Goal: Task Accomplishment & Management: Complete application form

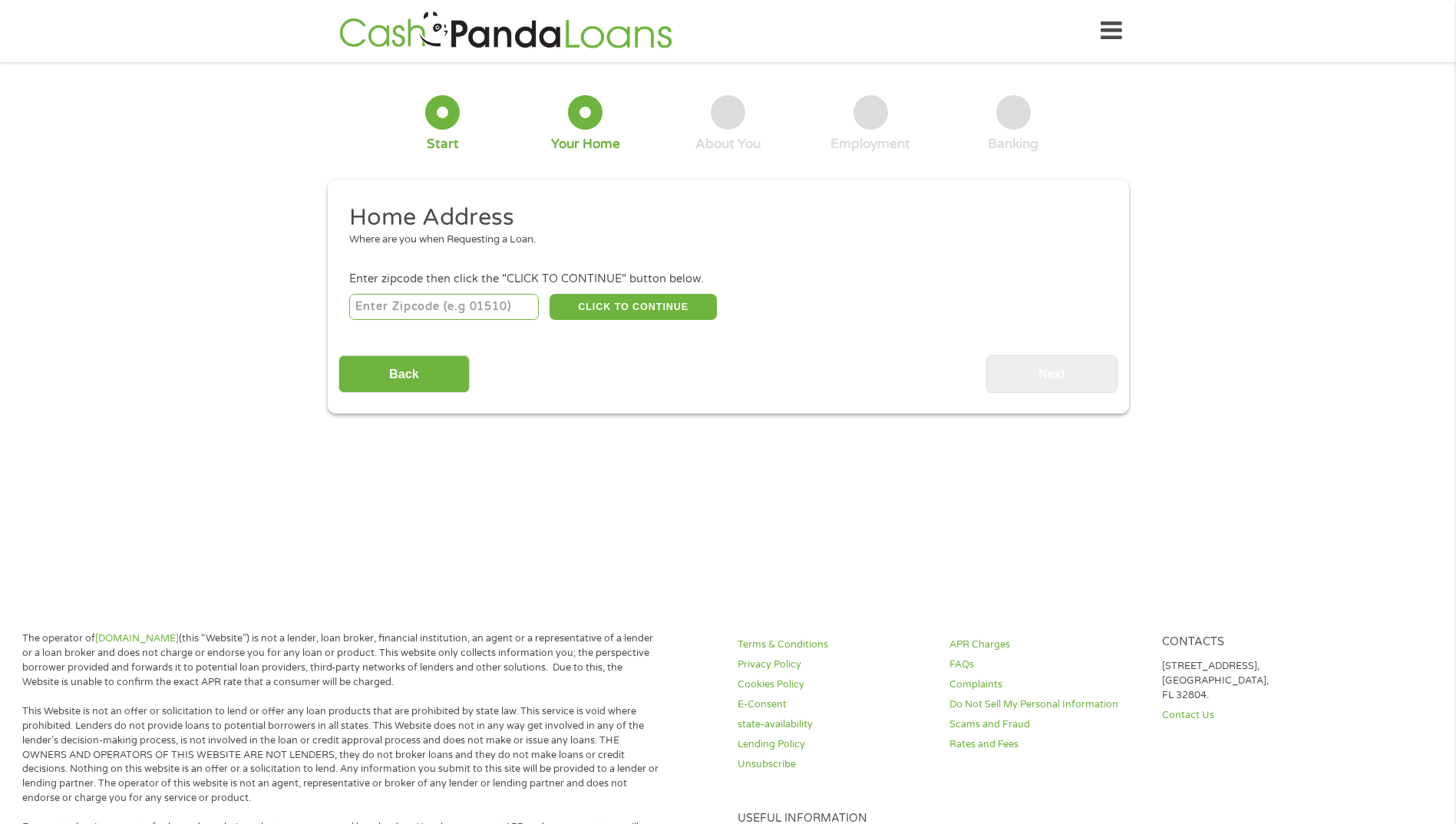
click at [454, 305] on input "number" at bounding box center [444, 307] width 189 height 26
type input "20147"
click at [650, 302] on button "CLICK TO CONTINUE" at bounding box center [633, 307] width 167 height 26
type input "20147"
type input "Ashburn"
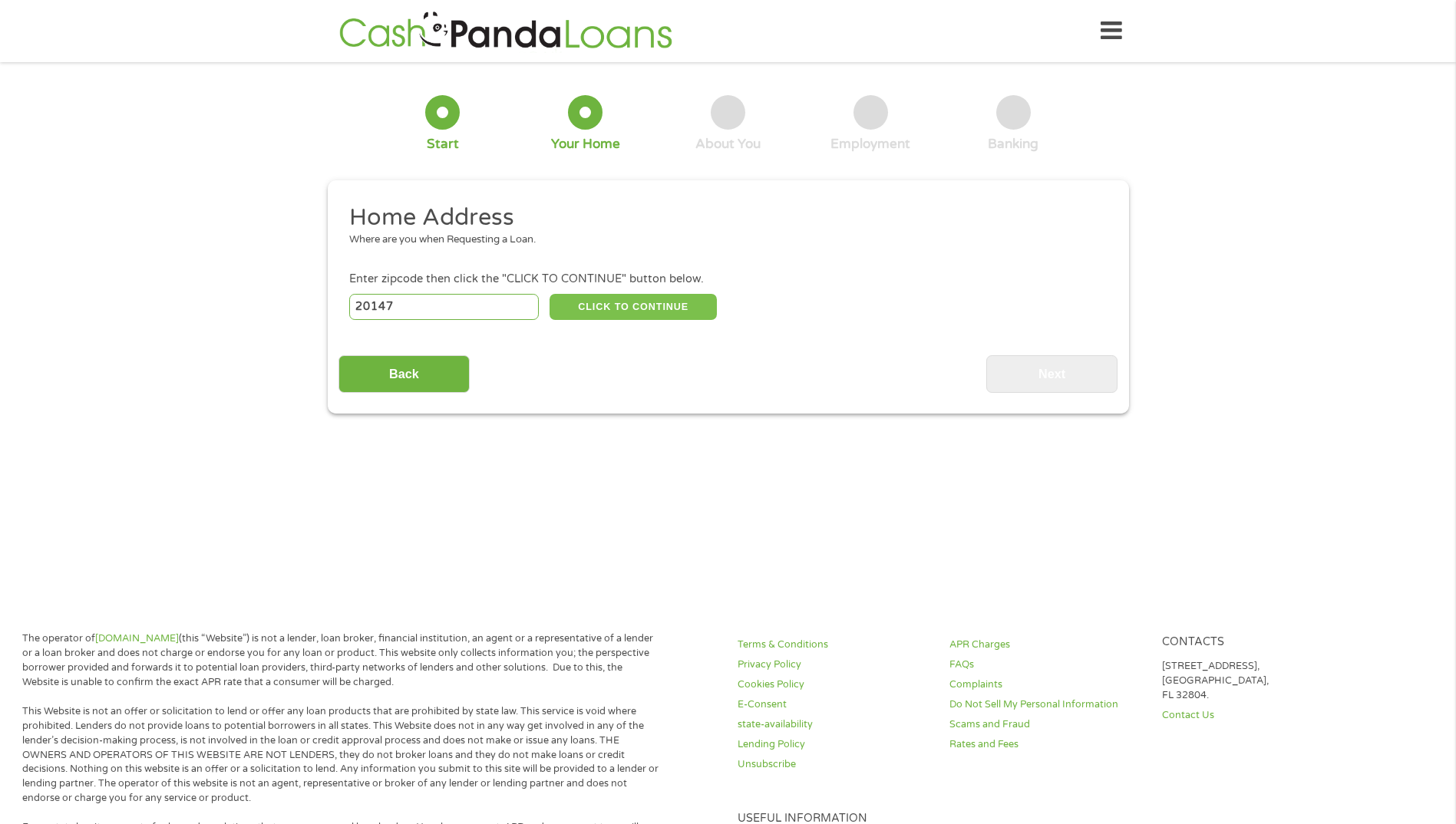
select select "[US_STATE]"
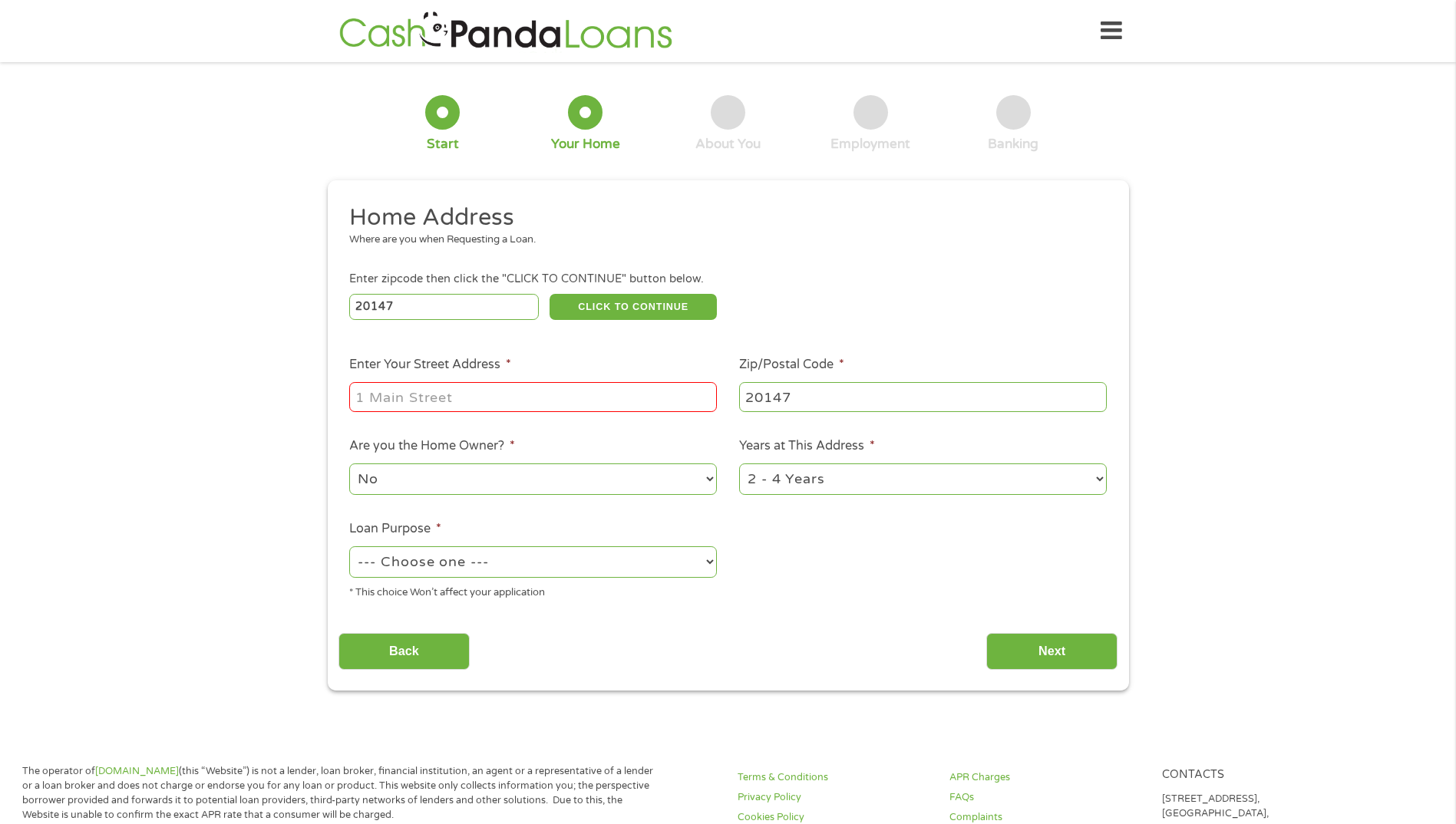
click at [546, 397] on input "Enter Your Street Address *" at bounding box center [533, 397] width 367 height 29
type input "[STREET_ADDRESS][PERSON_NAME]"
click at [706, 475] on select "No Yes" at bounding box center [533, 479] width 367 height 32
select select "yes"
click at [350, 463] on select "No Yes" at bounding box center [533, 479] width 367 height 32
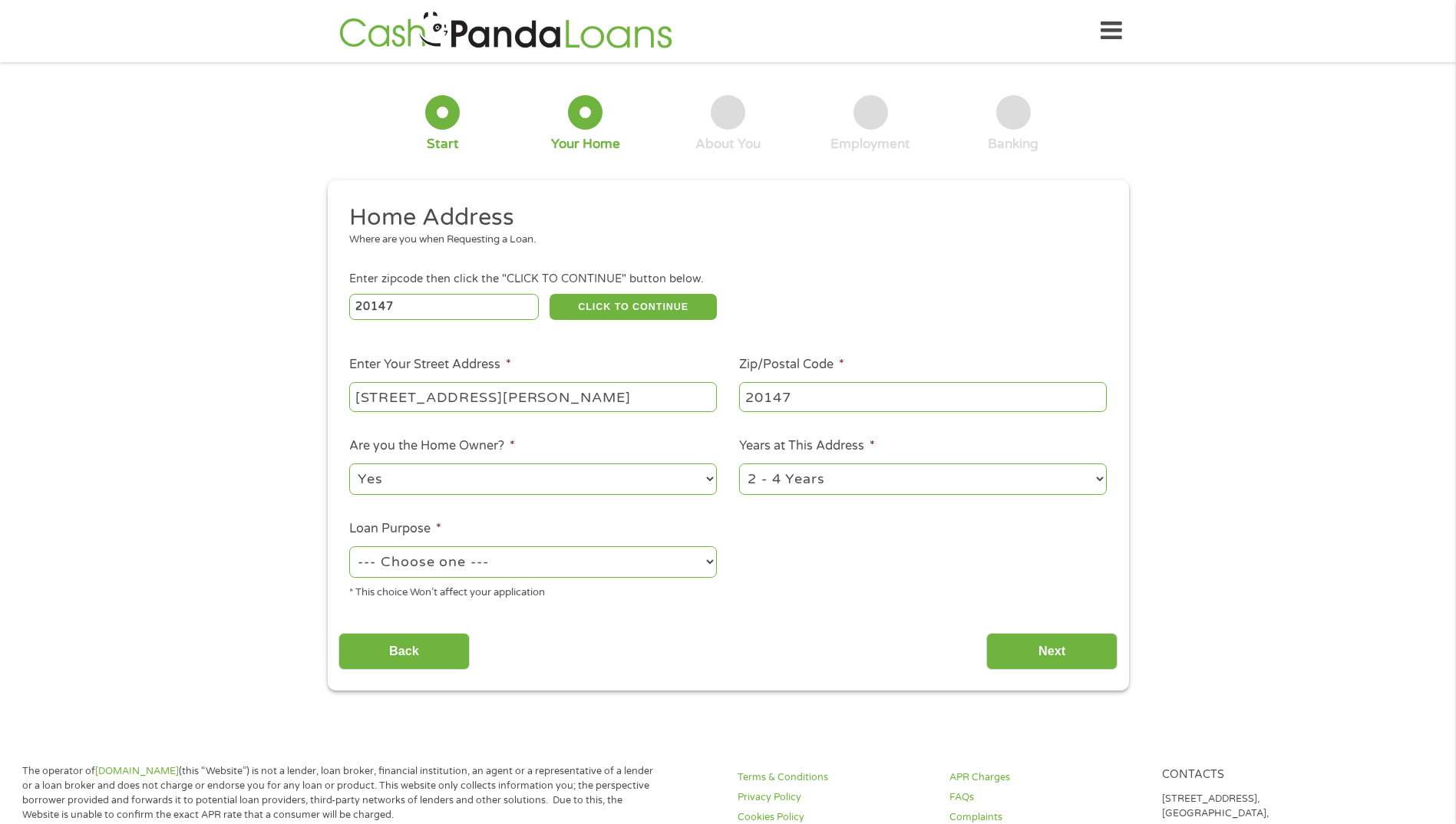
click at [1097, 477] on select "1 Year or less 1 - 2 Years 2 - 4 Years Over 4 Years" at bounding box center [923, 479] width 367 height 32
select select "60months"
click at [739, 463] on select "1 Year or less 1 - 2 Years 2 - 4 Years Over 4 Years" at bounding box center [923, 479] width 367 height 32
click at [711, 565] on select "--- Choose one --- Pay Bills Debt Consolidation Home Improvement Major Purchase…" at bounding box center [533, 562] width 367 height 32
select select "shorttermcash"
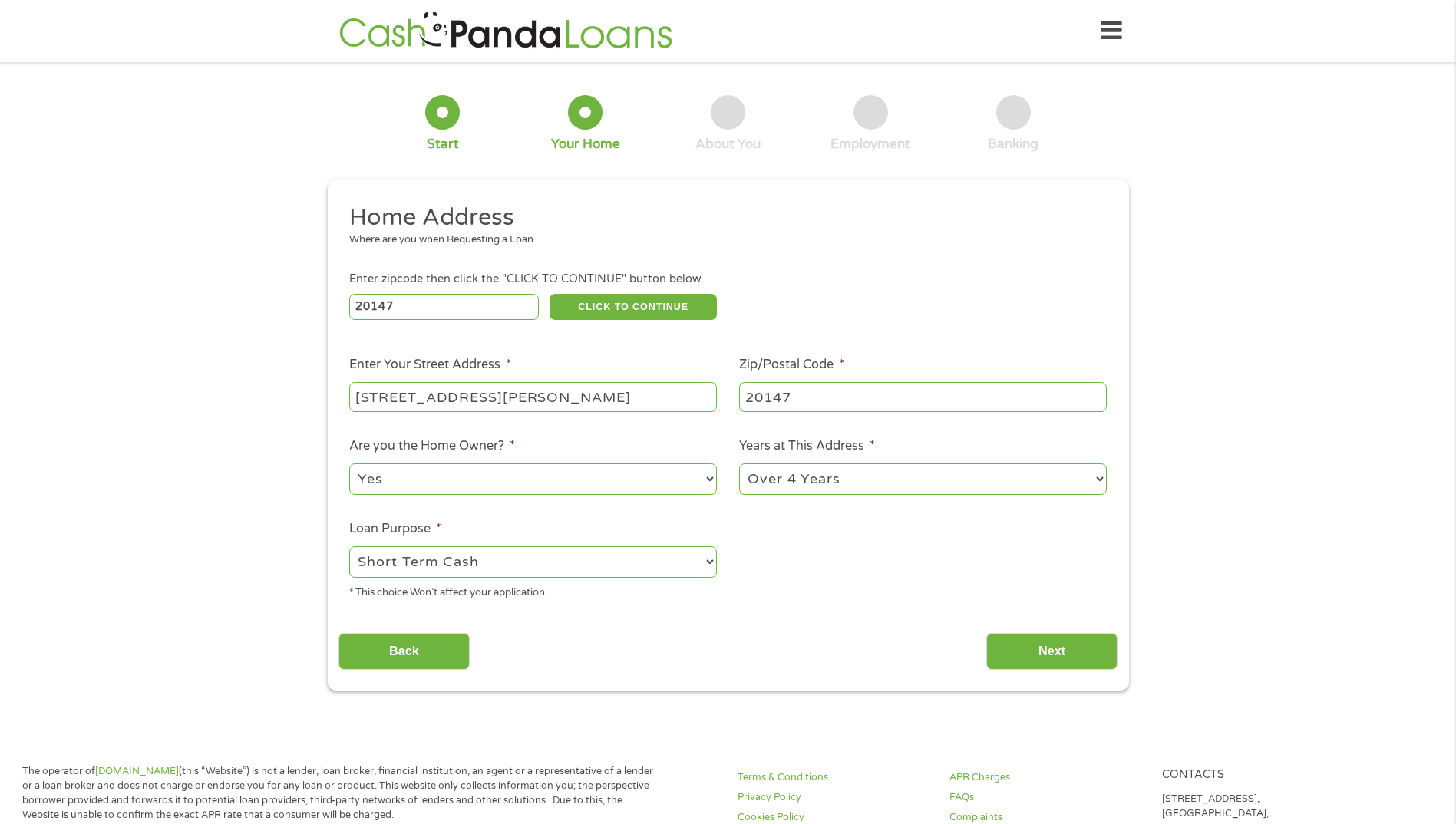
click at [350, 546] on select "--- Choose one --- Pay Bills Debt Consolidation Home Improvement Major Purchase…" at bounding box center [533, 562] width 367 height 32
click at [1050, 647] on input "Next" at bounding box center [1051, 652] width 131 height 37
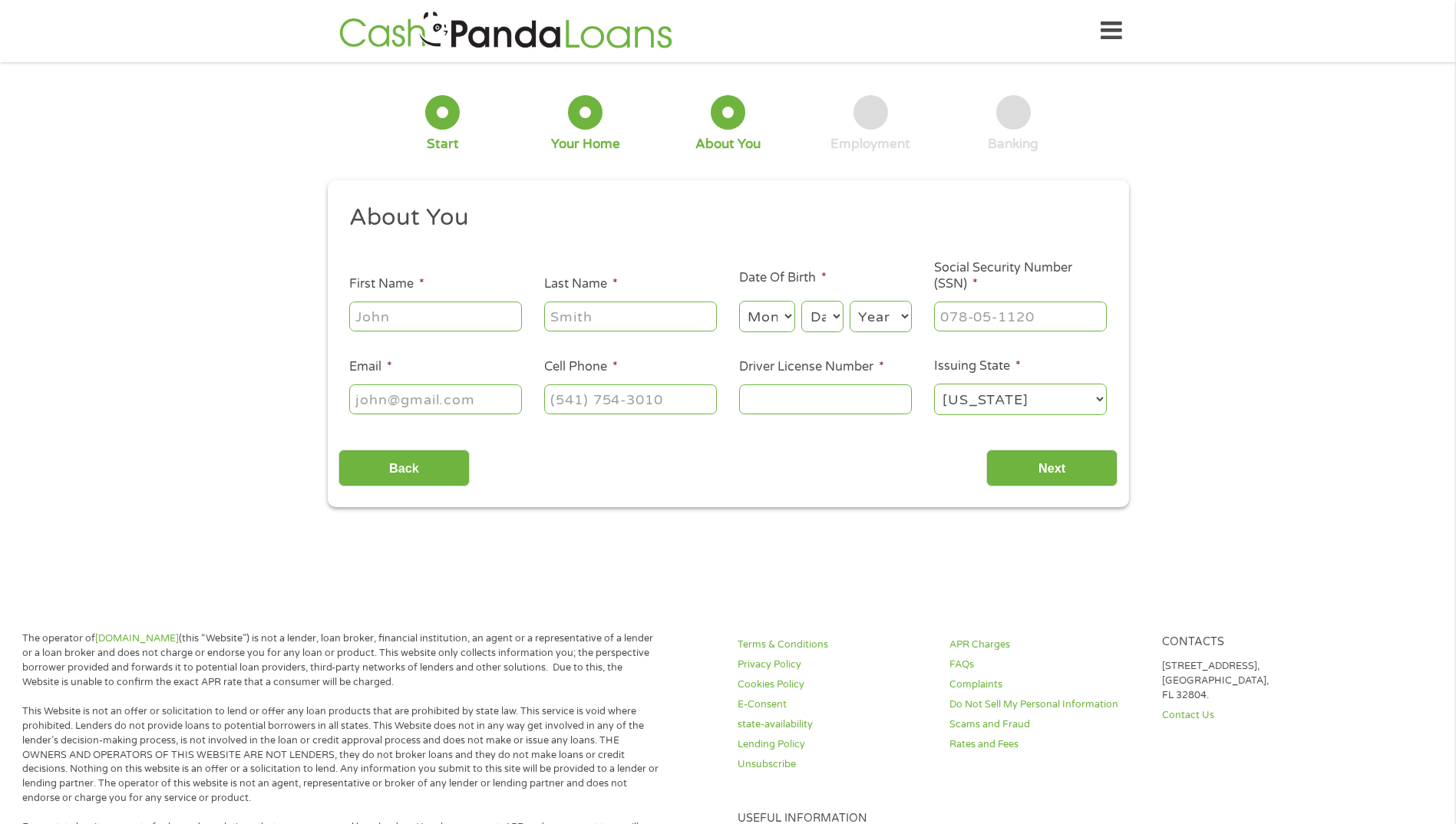
click at [442, 306] on input "First Name *" at bounding box center [436, 316] width 172 height 29
type input "[PERSON_NAME]"
click at [790, 309] on select "Month 1 2 3 4 5 6 7 8 9 10 11 12" at bounding box center [767, 316] width 56 height 32
select select "1"
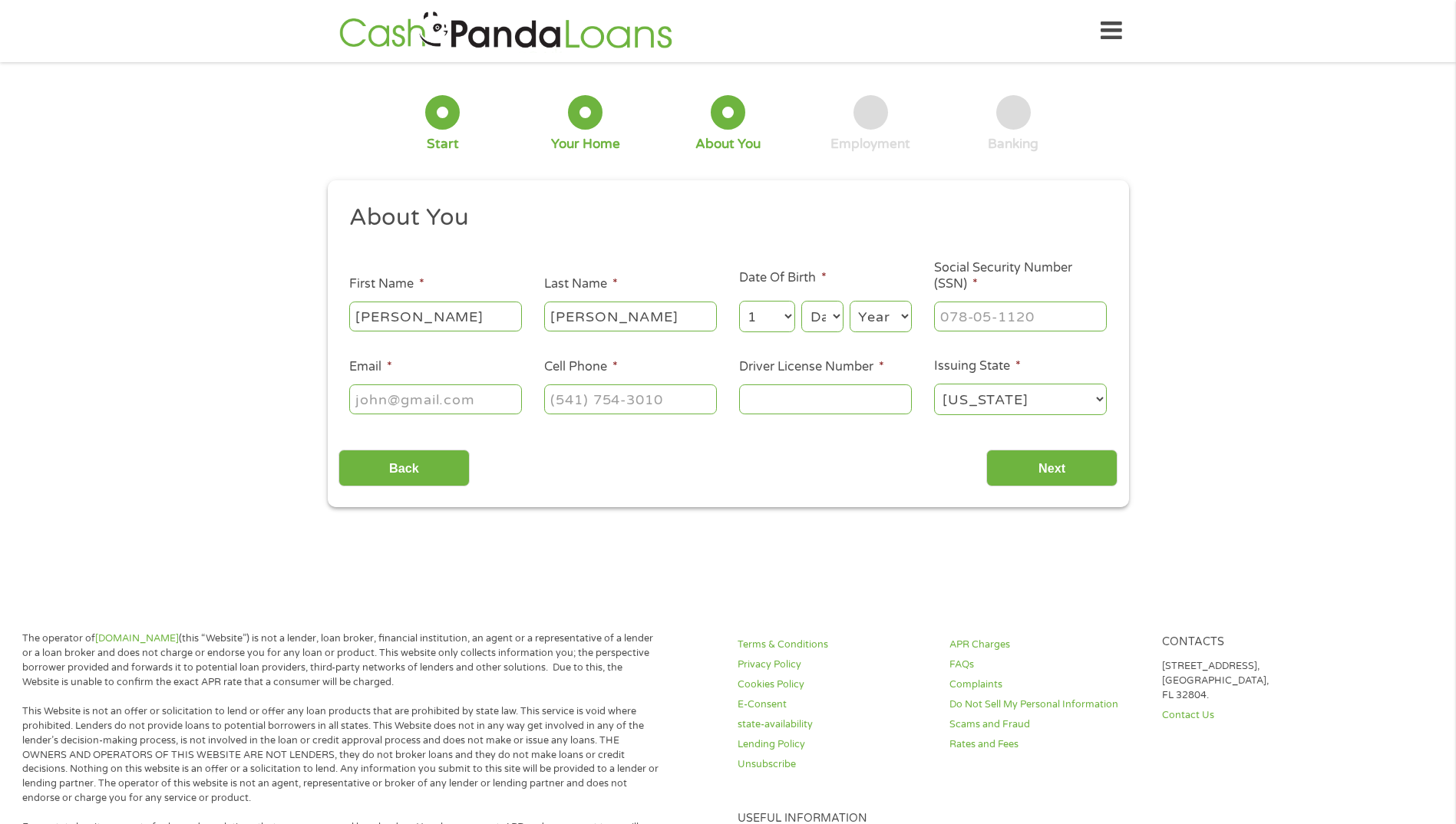
click at [739, 301] on select "Month 1 2 3 4 5 6 7 8 9 10 11 12" at bounding box center [767, 316] width 56 height 32
click at [833, 314] on select "Day 1 2 3 4 5 6 7 8 9 10 11 12 13 14 15 16 17 18 19 20 21 22 23 24 25 26 27 28 …" at bounding box center [822, 316] width 41 height 32
select select "18"
click at [802, 301] on select "Day 1 2 3 4 5 6 7 8 9 10 11 12 13 14 15 16 17 18 19 20 21 22 23 24 25 26 27 28 …" at bounding box center [822, 316] width 41 height 32
click at [904, 315] on select "Year [DATE] 2006 2005 2004 2003 2002 2001 2000 1999 1998 1997 1996 1995 1994 19…" at bounding box center [880, 316] width 62 height 32
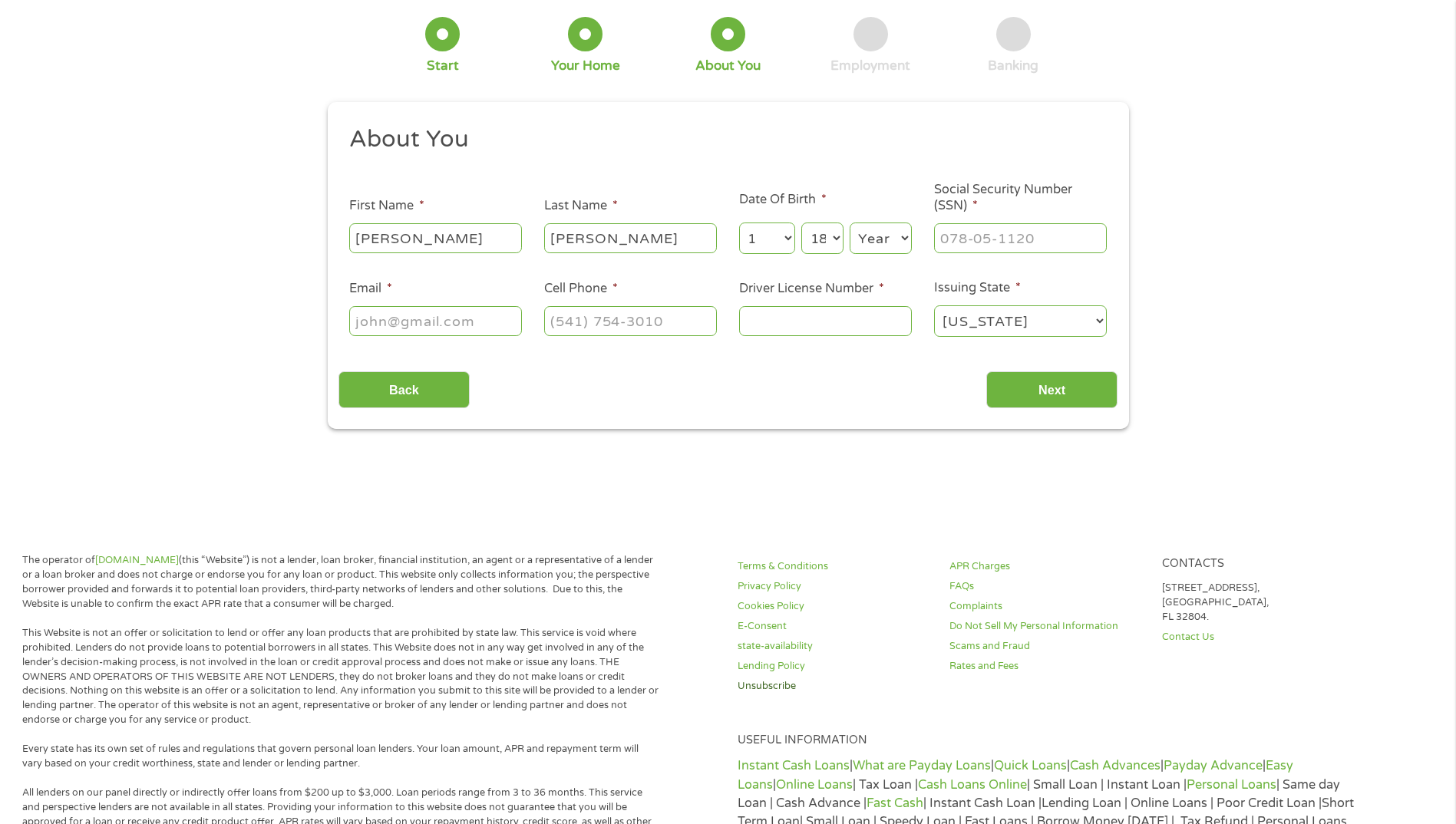
scroll to position [76, 0]
click at [906, 236] on select "Year [DATE] 2006 2005 2004 2003 2002 2001 2000 1999 1998 1997 1996 1995 1994 19…" at bounding box center [880, 240] width 62 height 32
select select "1959"
click at [850, 224] on select "Year [DATE] 2006 2005 2004 2003 2002 2001 2000 1999 1998 1997 1996 1995 1994 19…" at bounding box center [880, 240] width 62 height 32
click at [1010, 236] on input "___-__-____" at bounding box center [1020, 240] width 172 height 29
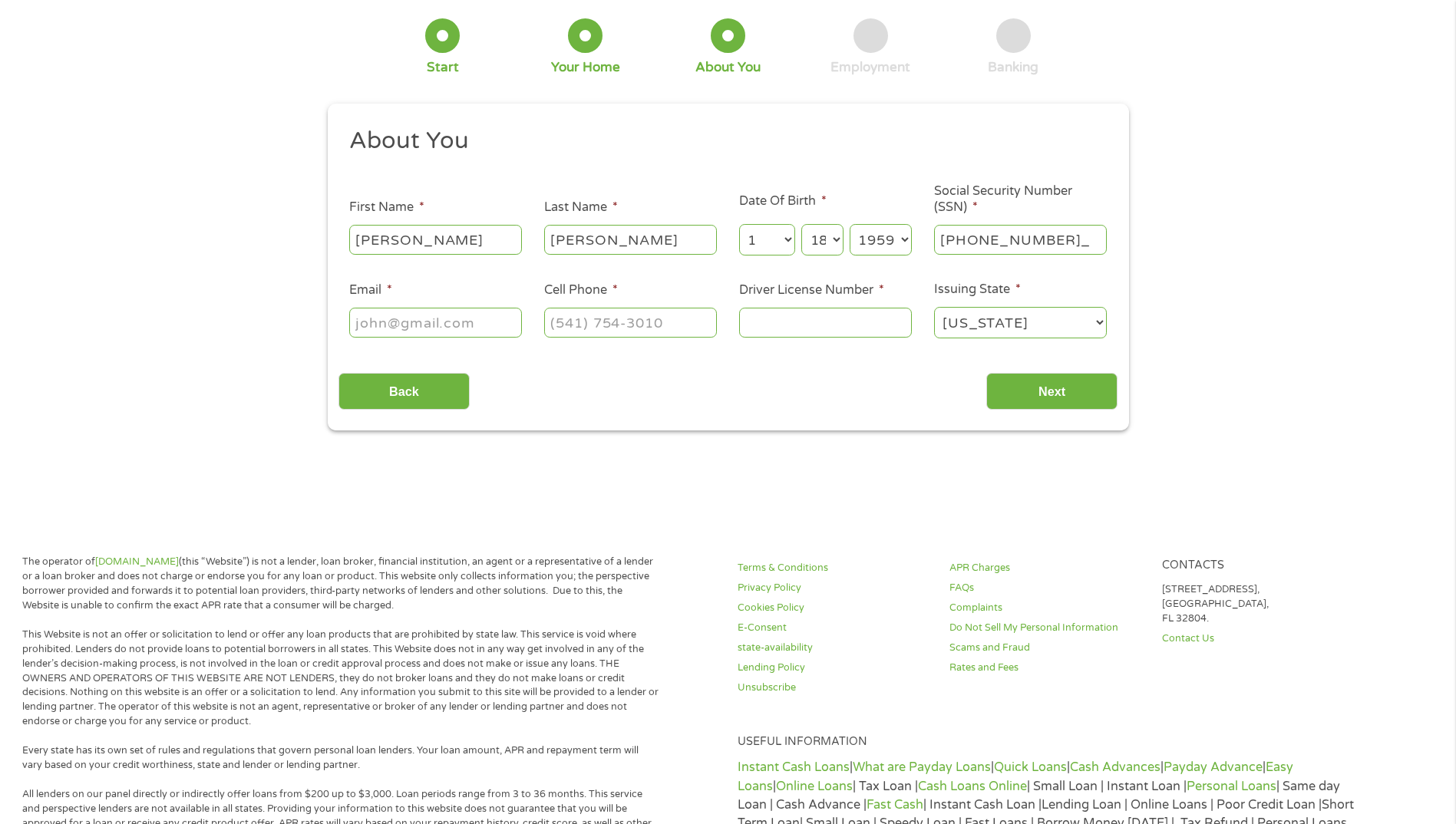
type input "213-78-0729"
click at [460, 324] on input "Email *" at bounding box center [436, 323] width 172 height 29
type input "[EMAIL_ADDRESS][DOMAIN_NAME]"
type input "[PHONE_NUMBER]"
type input "T65313209"
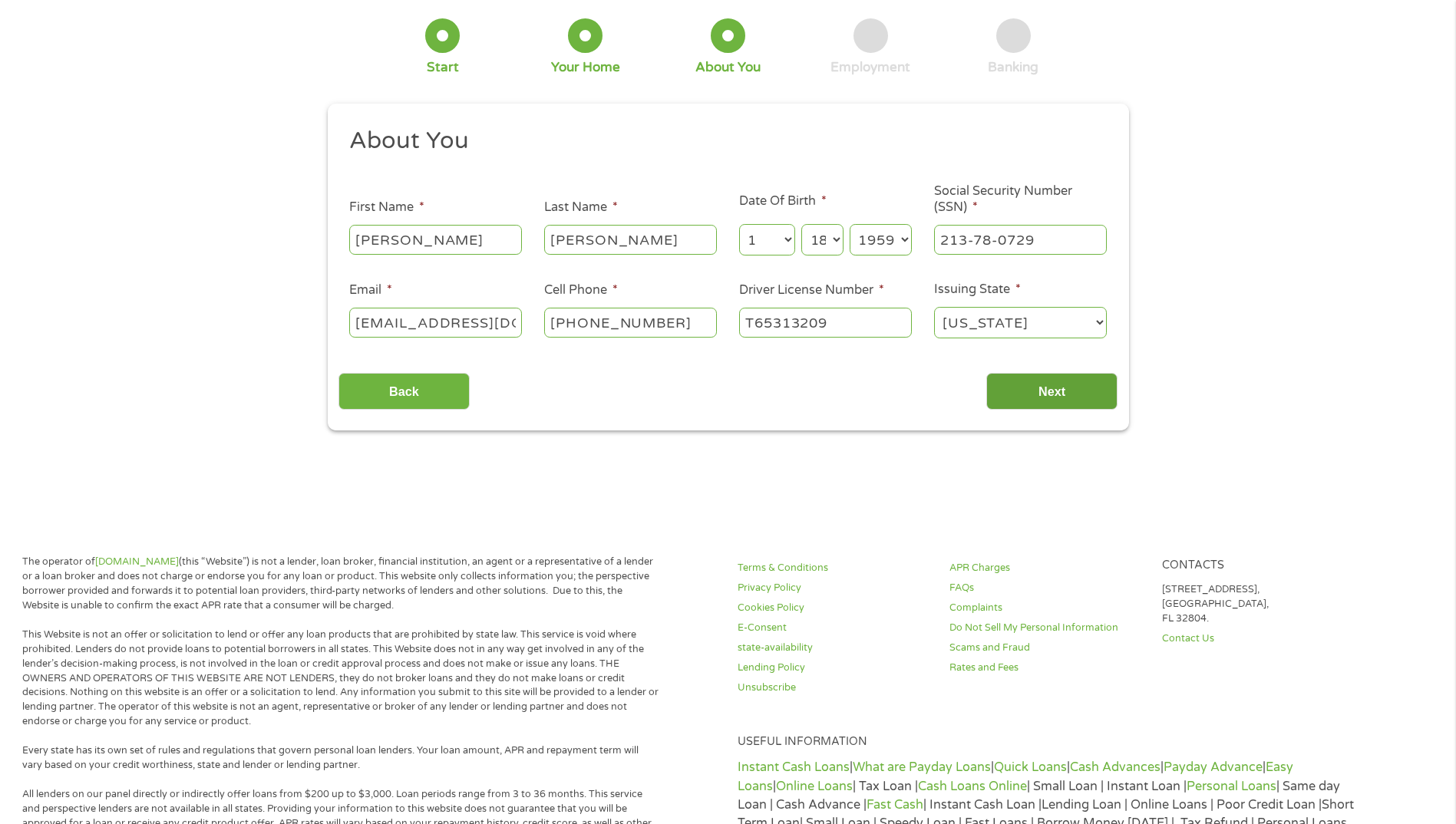
click at [1075, 381] on input "Next" at bounding box center [1051, 392] width 131 height 37
click at [1062, 384] on input "Next" at bounding box center [1051, 392] width 131 height 37
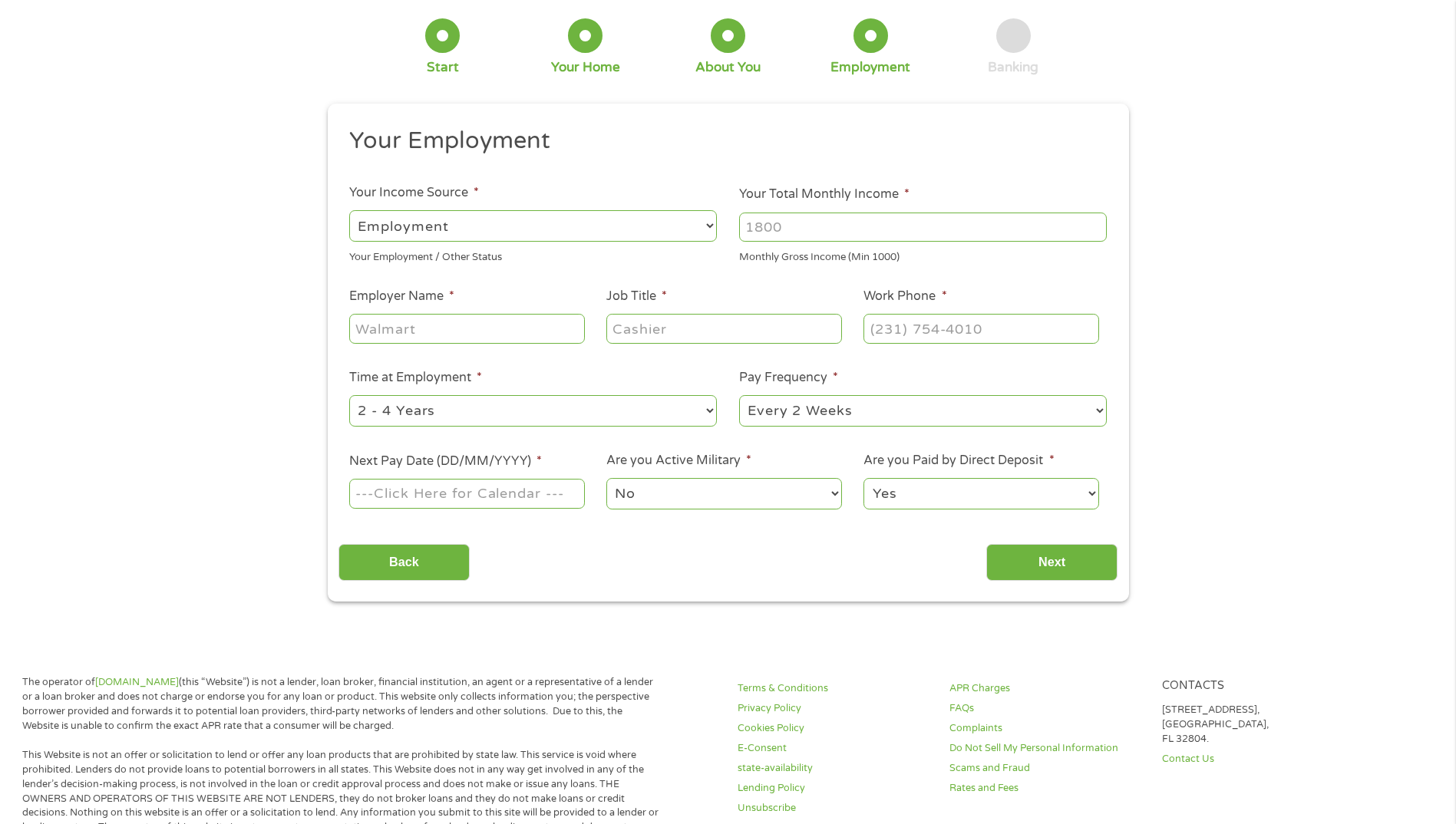
scroll to position [0, 0]
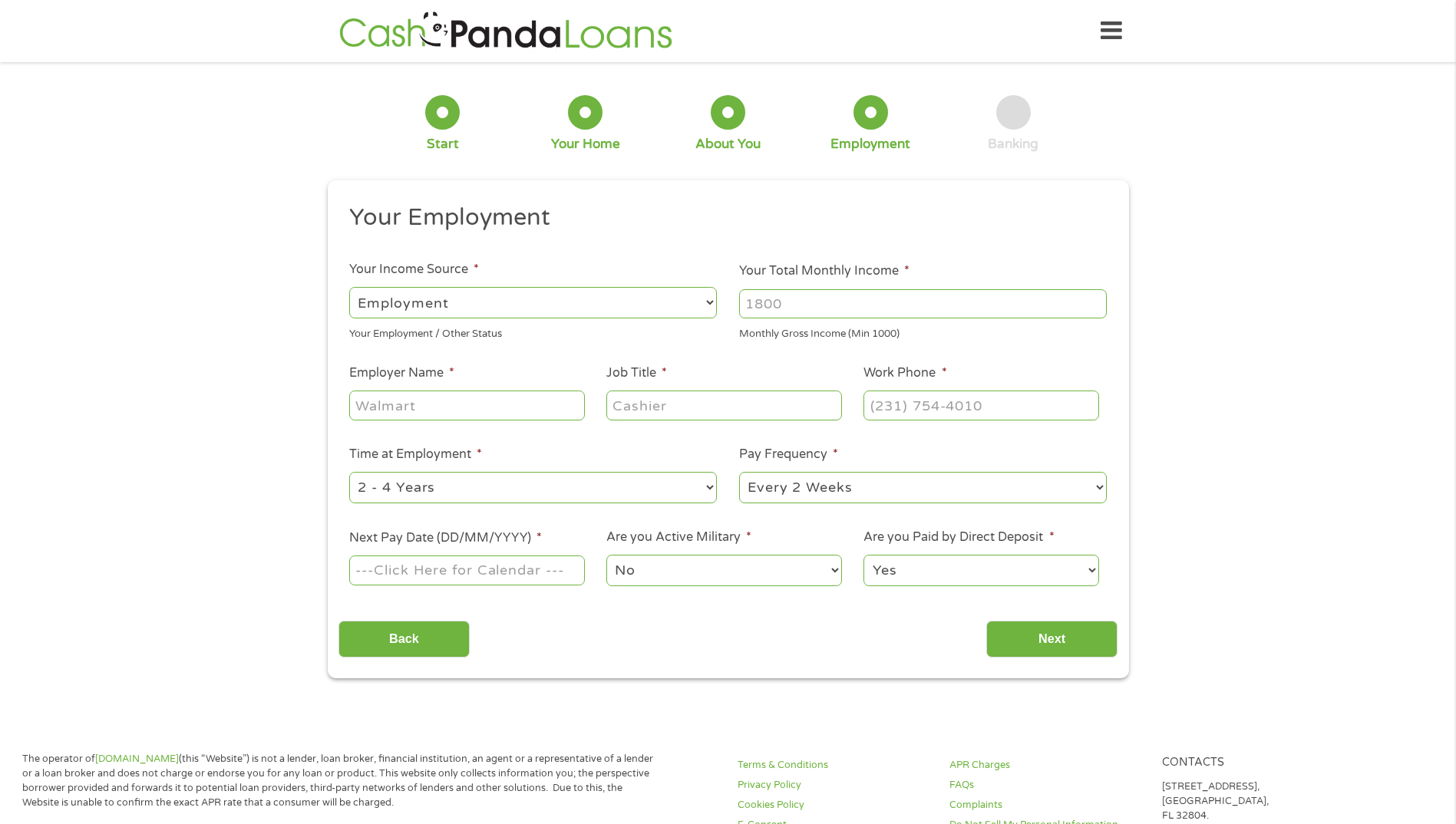
click at [711, 297] on select "--- Choose one --- Employment [DEMOGRAPHIC_DATA] Benefits" at bounding box center [533, 302] width 367 height 32
click at [350, 287] on select "--- Choose one --- Employment [DEMOGRAPHIC_DATA] Benefits" at bounding box center [533, 302] width 367 height 32
click at [823, 301] on input "Your Total Monthly Income *" at bounding box center [923, 304] width 367 height 29
click at [1094, 297] on input "1000" at bounding box center [923, 304] width 367 height 29
click at [1094, 296] on input "1001" at bounding box center [923, 304] width 367 height 29
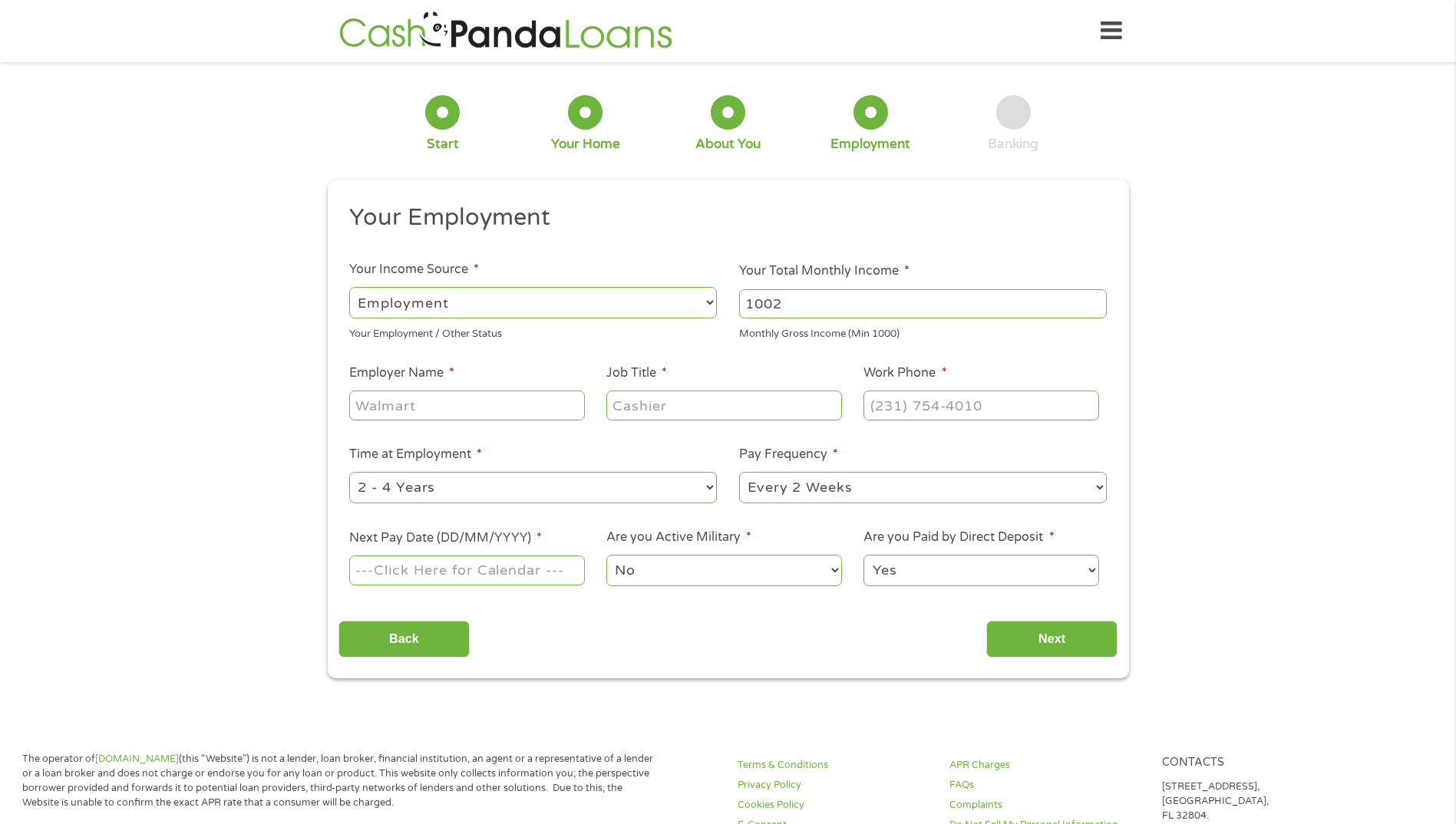
click at [1095, 294] on input "1002" at bounding box center [923, 304] width 367 height 29
click at [1095, 293] on input "1002" at bounding box center [923, 304] width 367 height 29
drag, startPoint x: 1016, startPoint y: 306, endPoint x: 681, endPoint y: 323, distance: 335.4
click at [683, 323] on ul "Your Employment Your Income Source * --- Choose one --- Employment [DEMOGRAPHIC…" at bounding box center [728, 401] width 779 height 397
type input "7750"
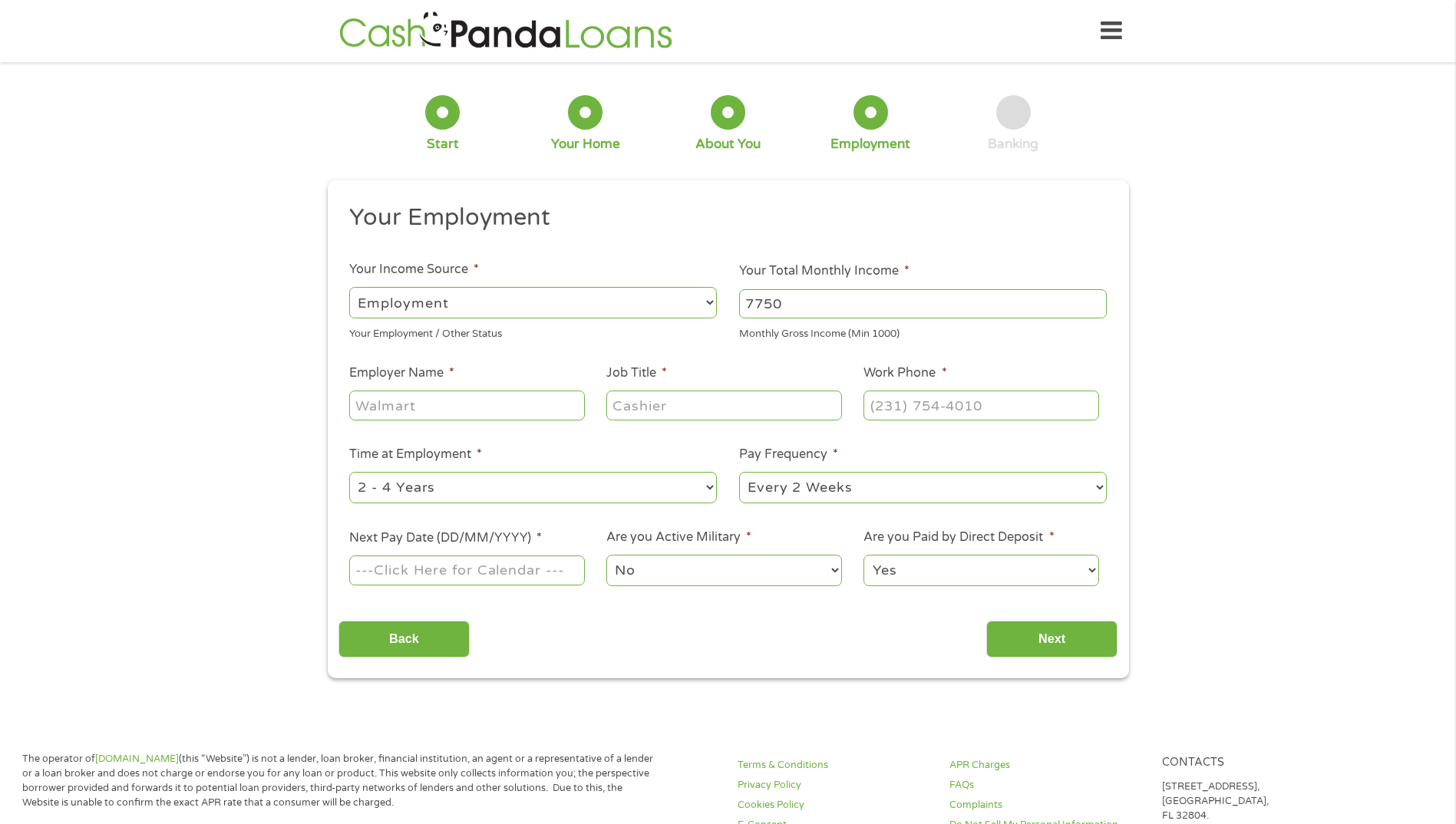
click at [478, 407] on input "Employer Name *" at bounding box center [467, 405] width 235 height 29
type input "Department of Interior"
type input "Division Chief of COR Services"
type input "[PHONE_NUMBER]"
click at [712, 488] on select "--- Choose one --- 1 Year or less 1 - 2 Years 2 - 4 Years Over 4 Years" at bounding box center [533, 488] width 367 height 32
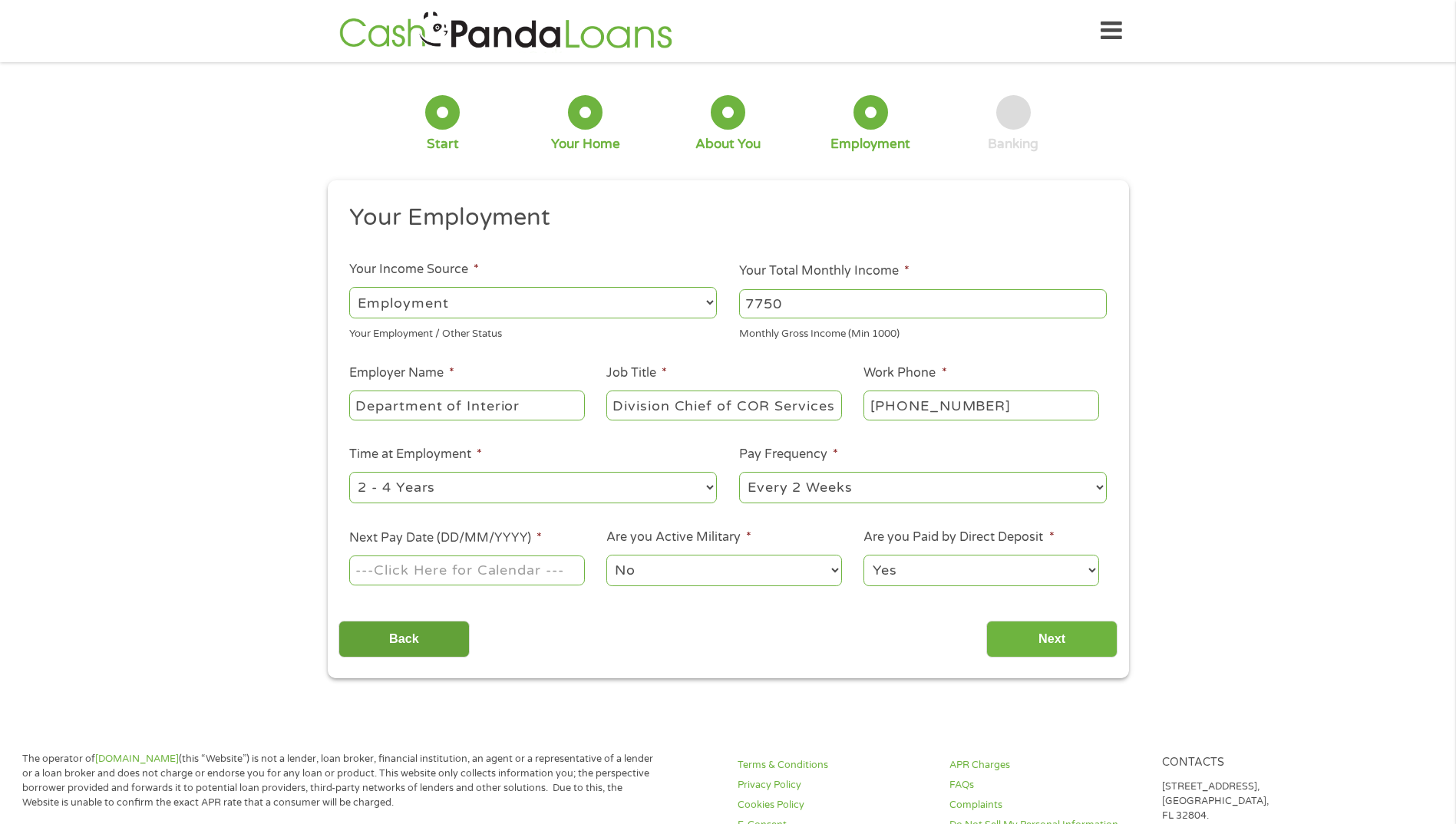
select select "60months"
click at [350, 472] on select "--- Choose one --- 1 Year or less 1 - 2 Years 2 - 4 Years Over 4 Years" at bounding box center [533, 488] width 367 height 32
click at [1093, 492] on select "--- Choose one --- Every 2 Weeks Every Week Monthly Semi-Monthly" at bounding box center [923, 488] width 367 height 32
click at [739, 472] on select "--- Choose one --- Every 2 Weeks Every Week Monthly Semi-Monthly" at bounding box center [923, 488] width 367 height 32
click at [539, 568] on input "Next Pay Date (DD/MM/YYYY) *" at bounding box center [467, 570] width 235 height 29
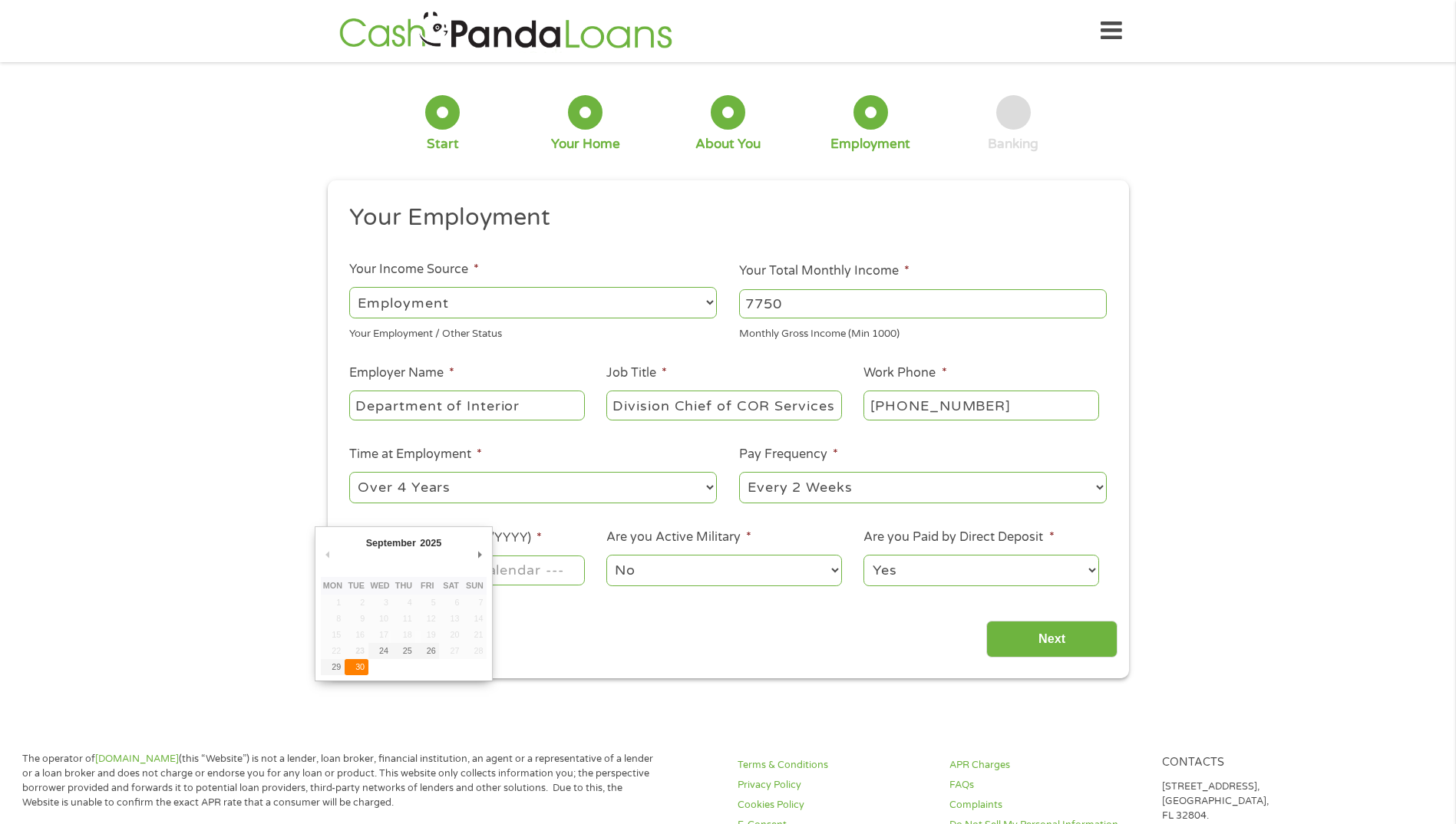
type input "[DATE]"
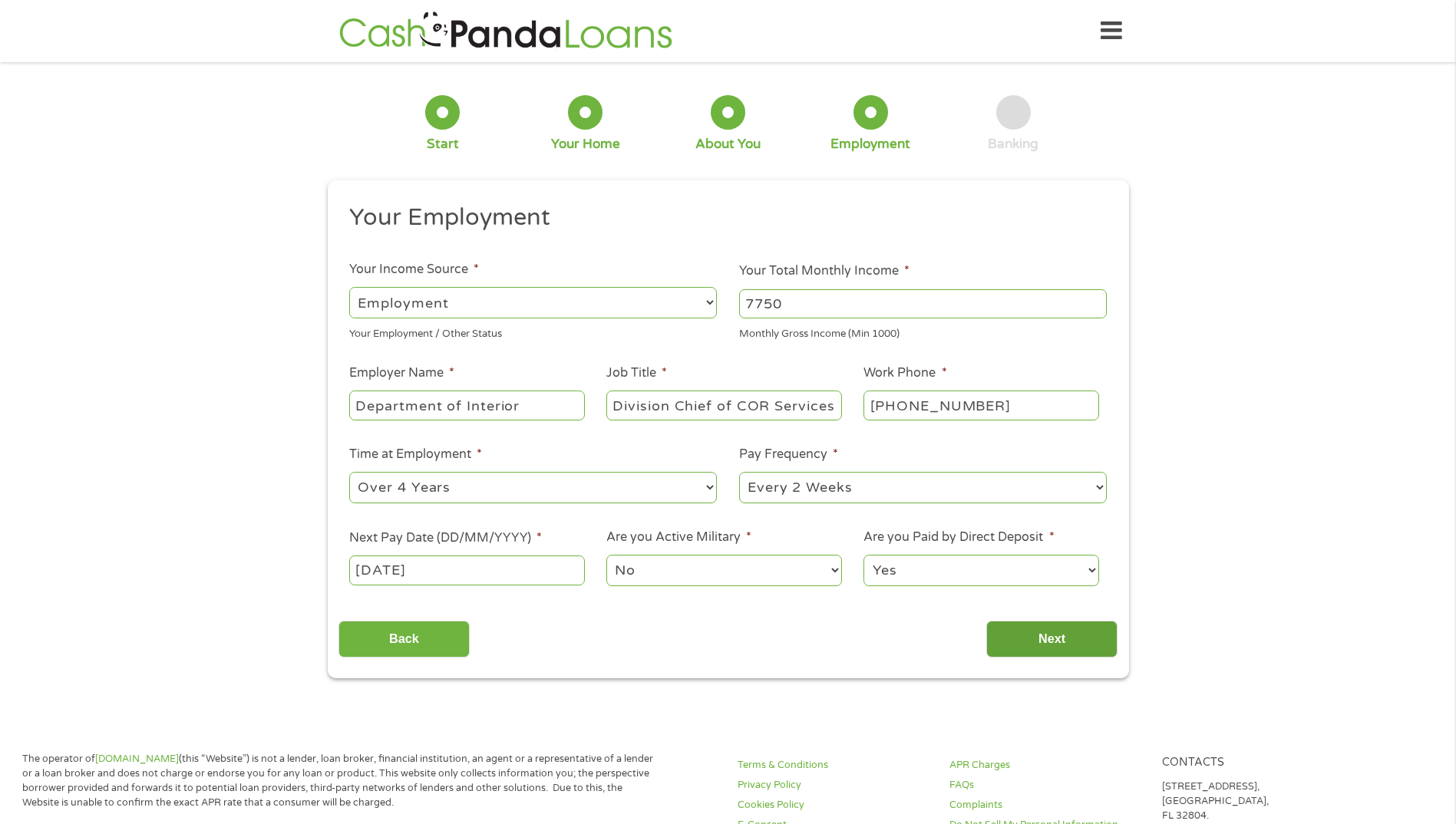
click at [1084, 635] on input "Next" at bounding box center [1051, 640] width 131 height 37
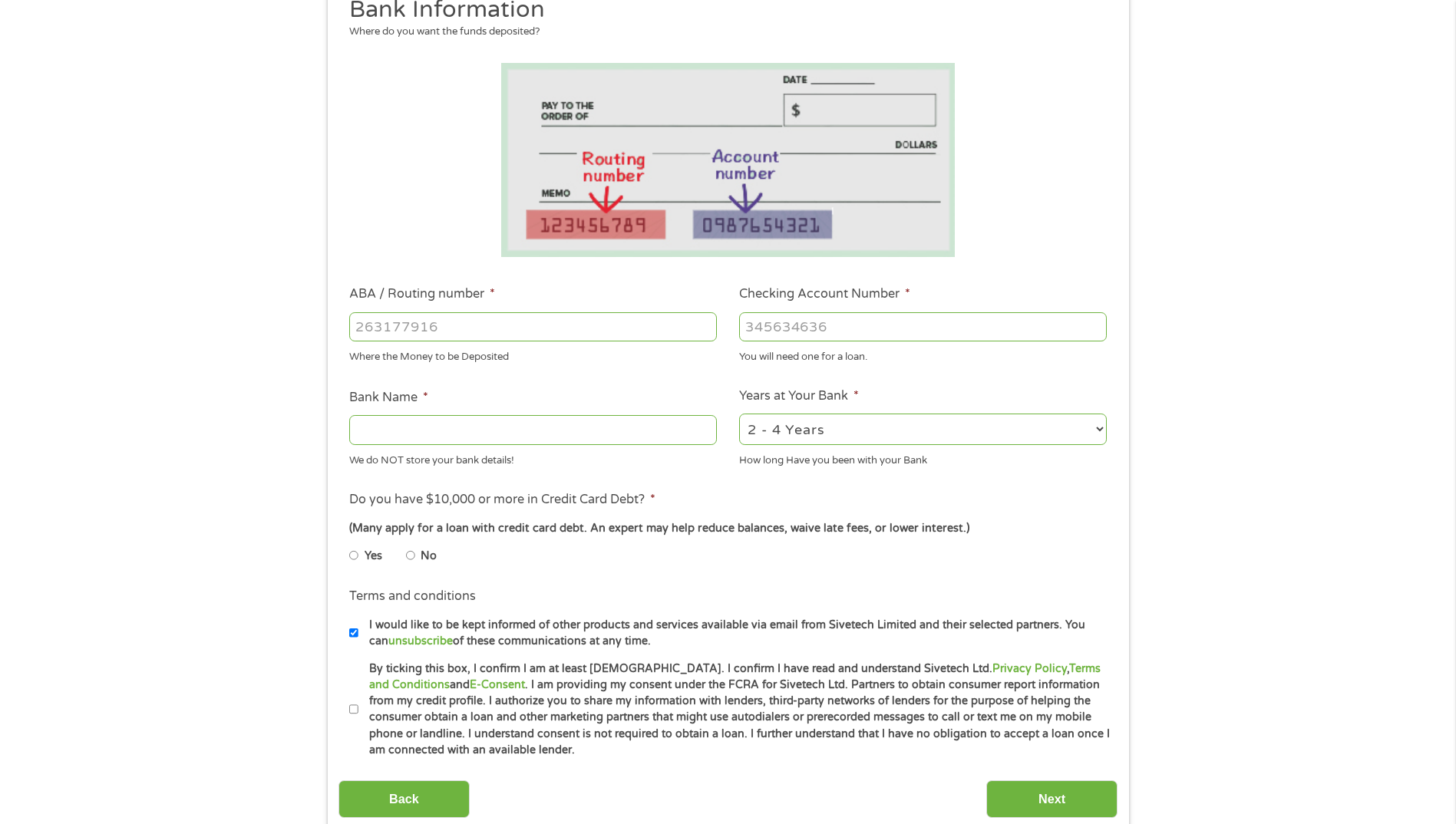
scroll to position [230, 0]
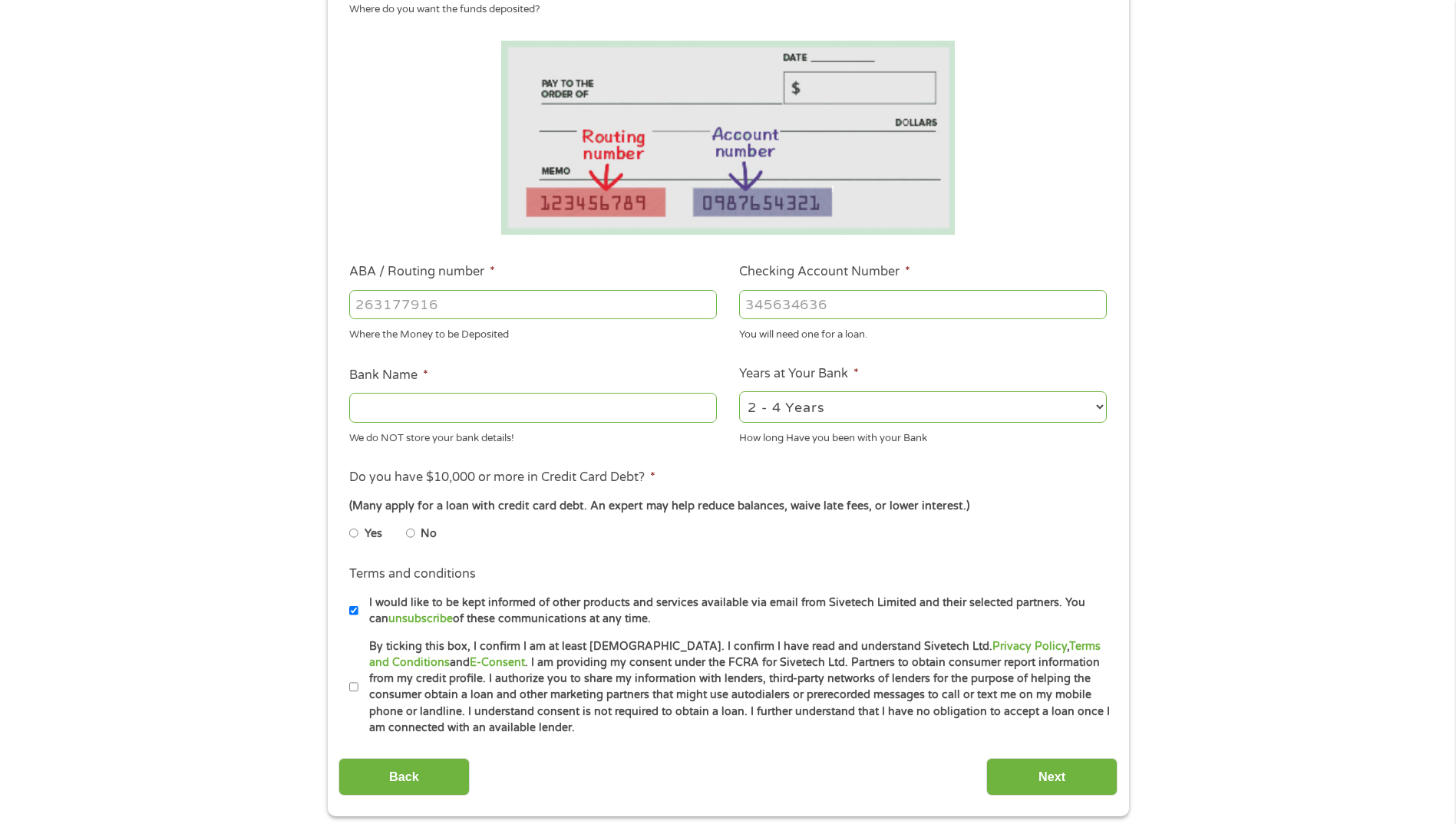
click at [357, 527] on input "Yes" at bounding box center [354, 533] width 9 height 24
radio input "true"
drag, startPoint x: 353, startPoint y: 683, endPoint x: 364, endPoint y: 687, distance: 11.7
click at [354, 683] on input "By ticking this box, I confirm I am at least [DEMOGRAPHIC_DATA]. I confirm I ha…" at bounding box center [354, 687] width 9 height 24
checkbox input "true"
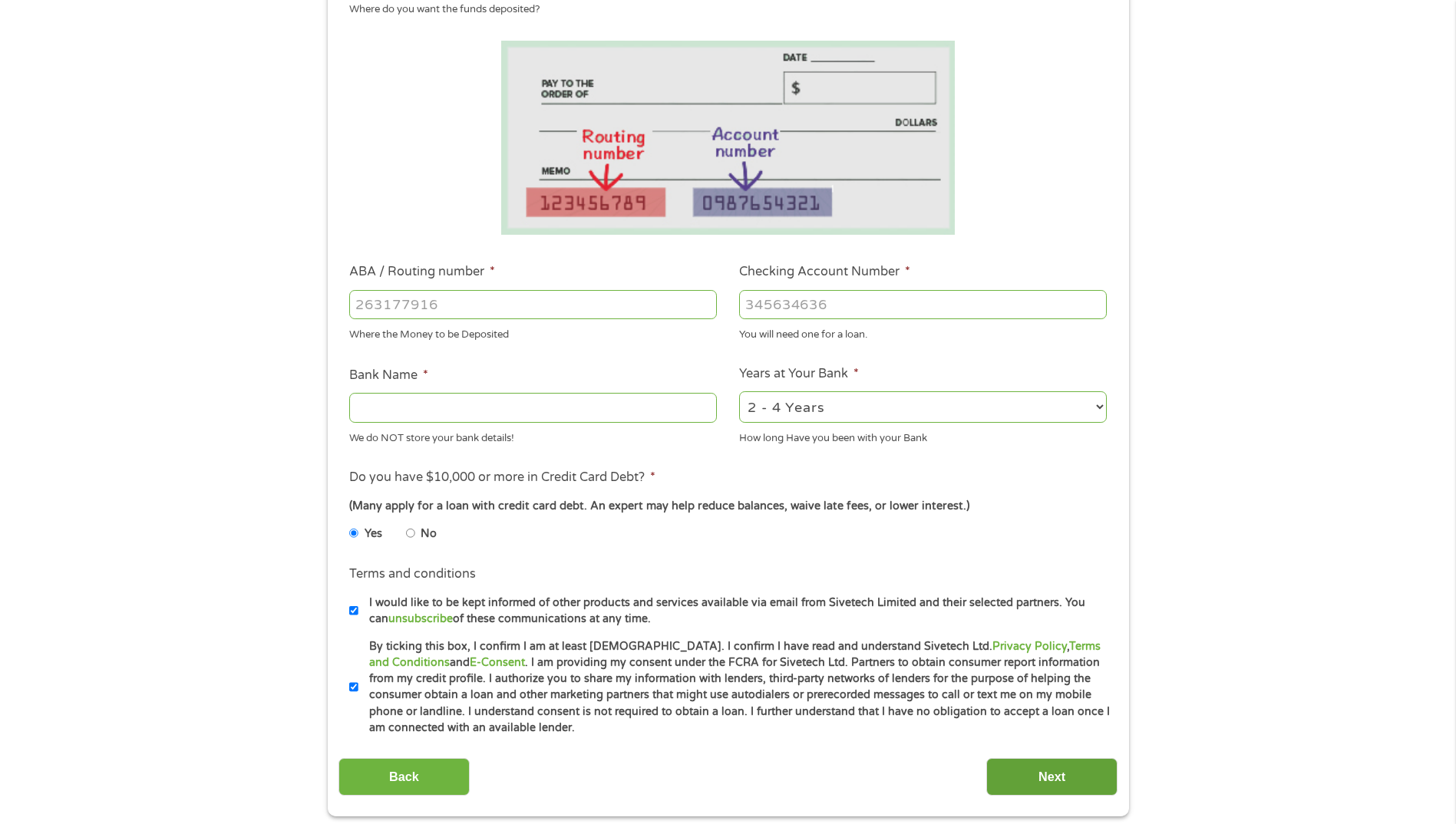
click at [1041, 770] on input "Next" at bounding box center [1051, 777] width 131 height 37
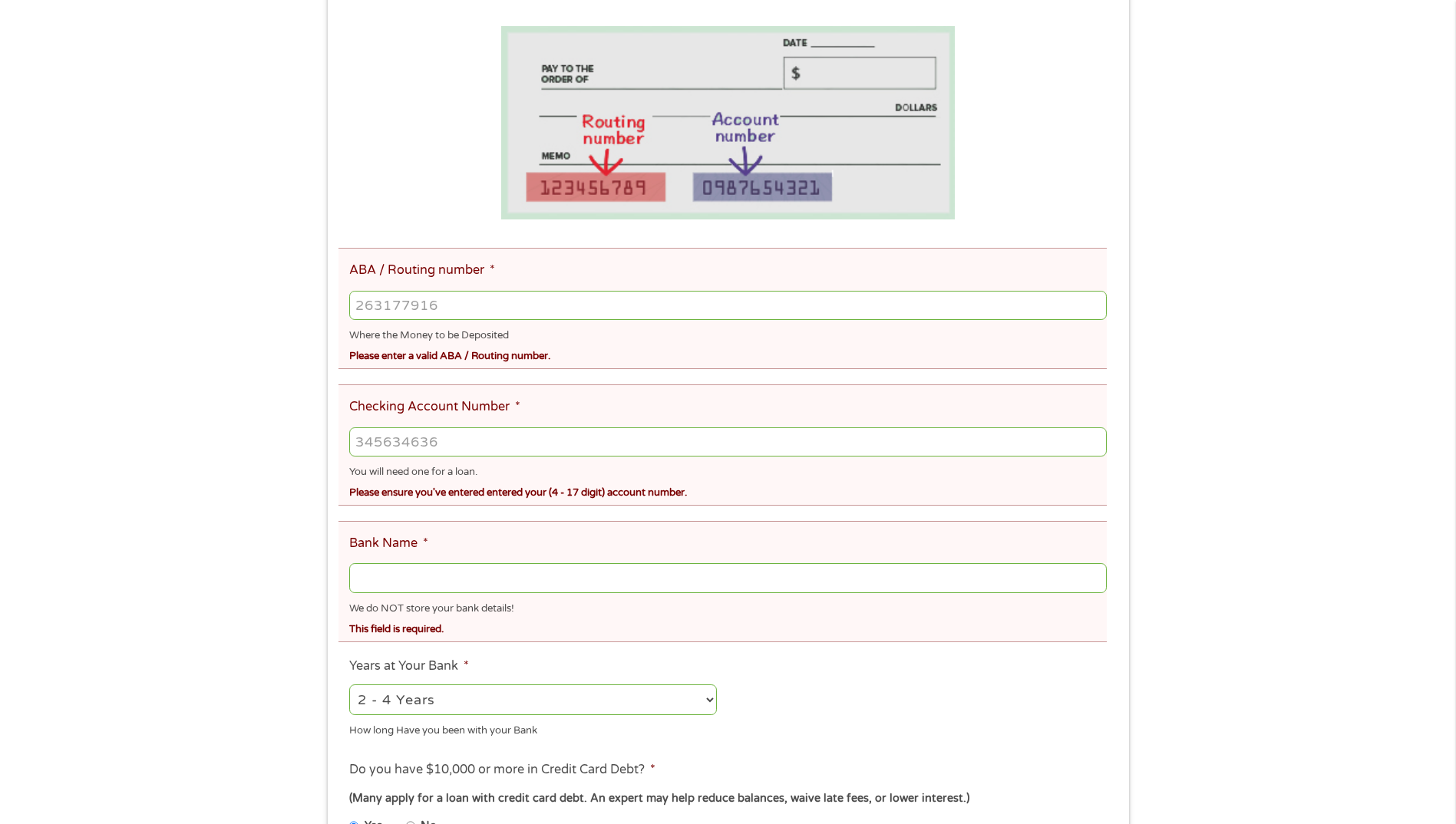
scroll to position [307, 0]
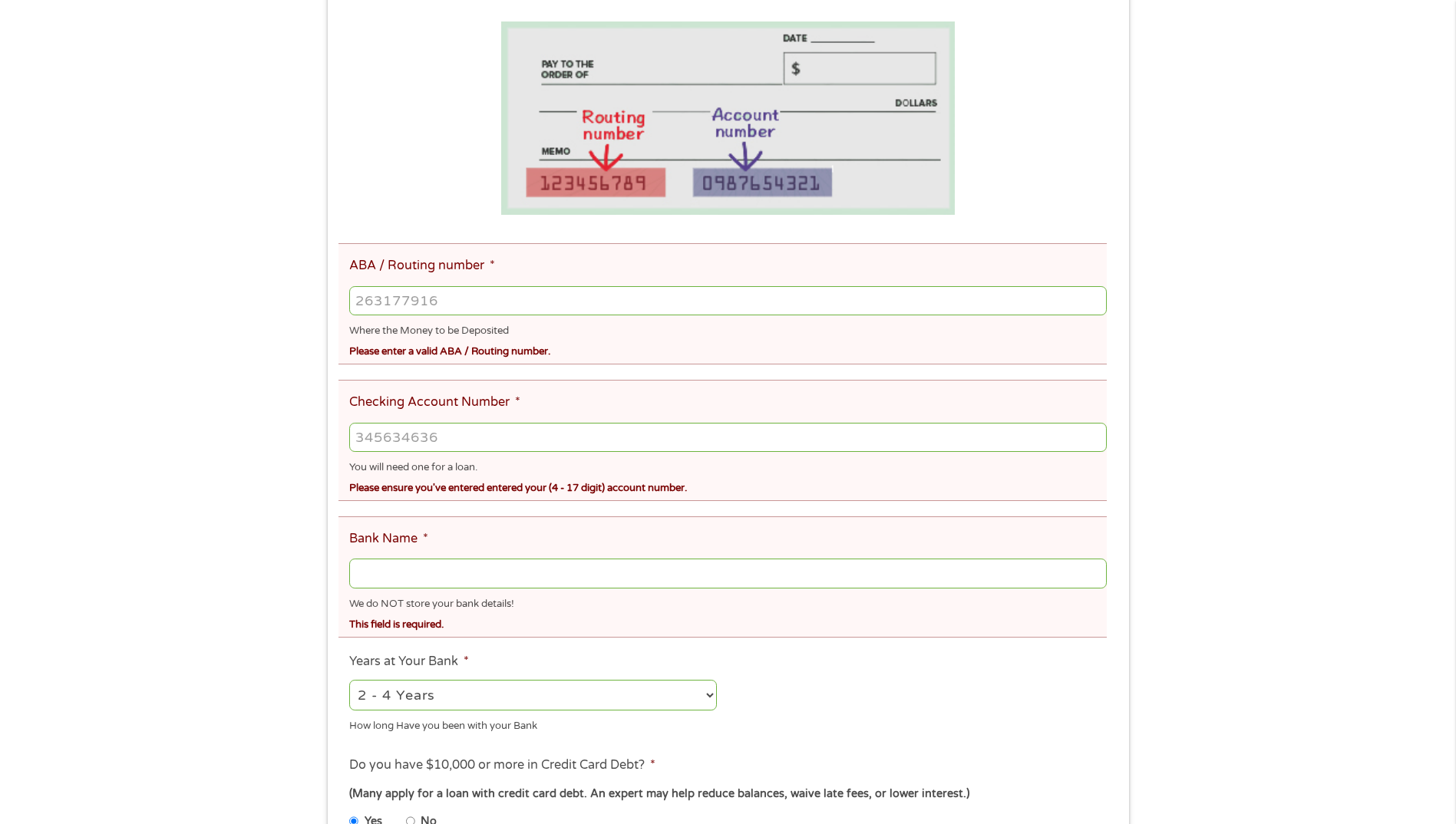
click at [443, 577] on input "Bank Name *" at bounding box center [728, 573] width 757 height 29
type input "Truist"
click at [708, 693] on select "2 - 4 Years 6 - 12 Months 1 - 2 Years Over 4 Years" at bounding box center [533, 696] width 367 height 32
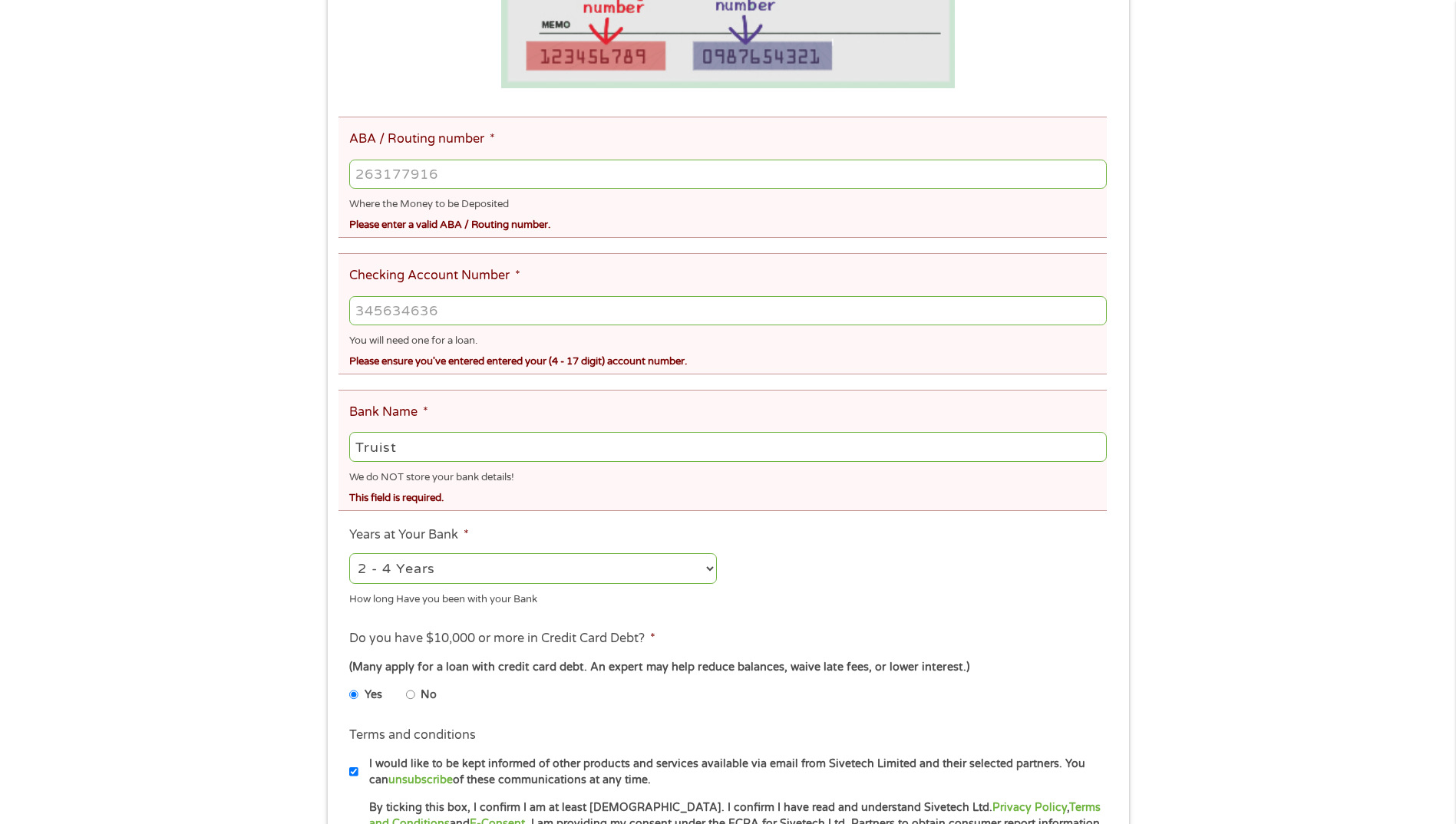
scroll to position [460, 0]
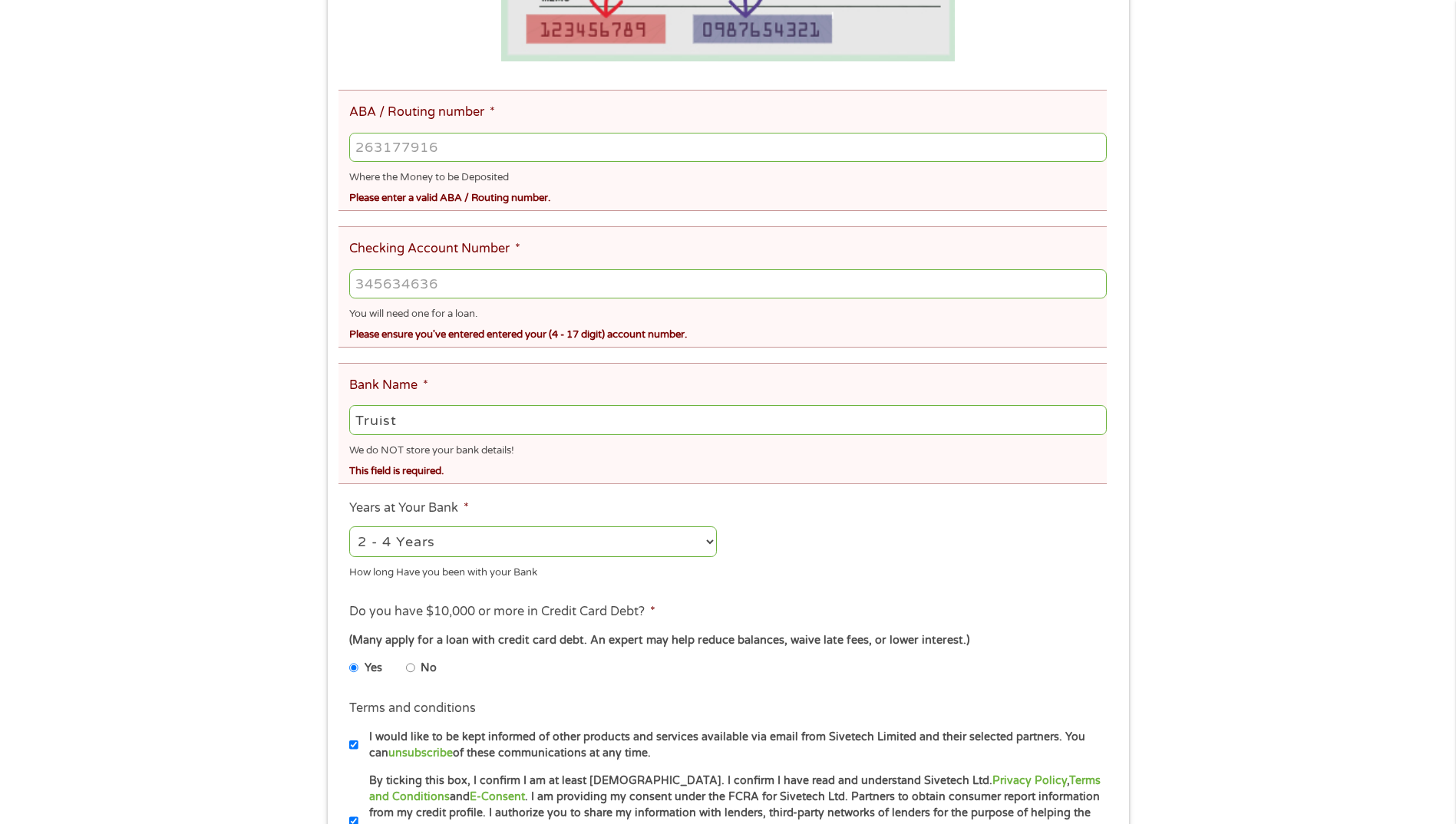
click at [707, 540] on select "2 - 4 Years 6 - 12 Months 1 - 2 Years Over 4 Years" at bounding box center [533, 542] width 367 height 32
select select "60months"
click at [350, 527] on select "2 - 4 Years 6 - 12 Months 1 - 2 Years Over 4 Years" at bounding box center [533, 542] width 367 height 32
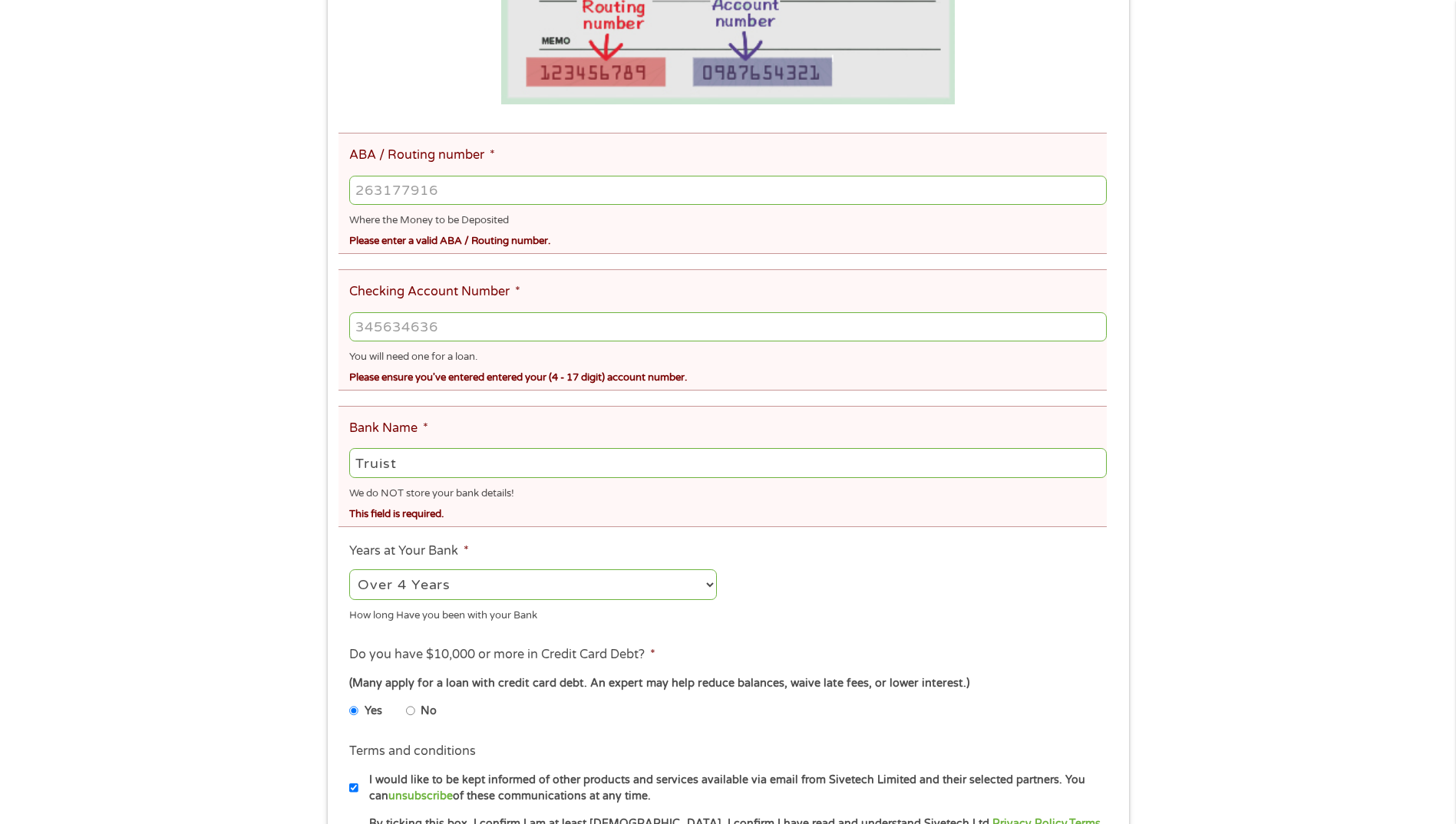
scroll to position [384, 0]
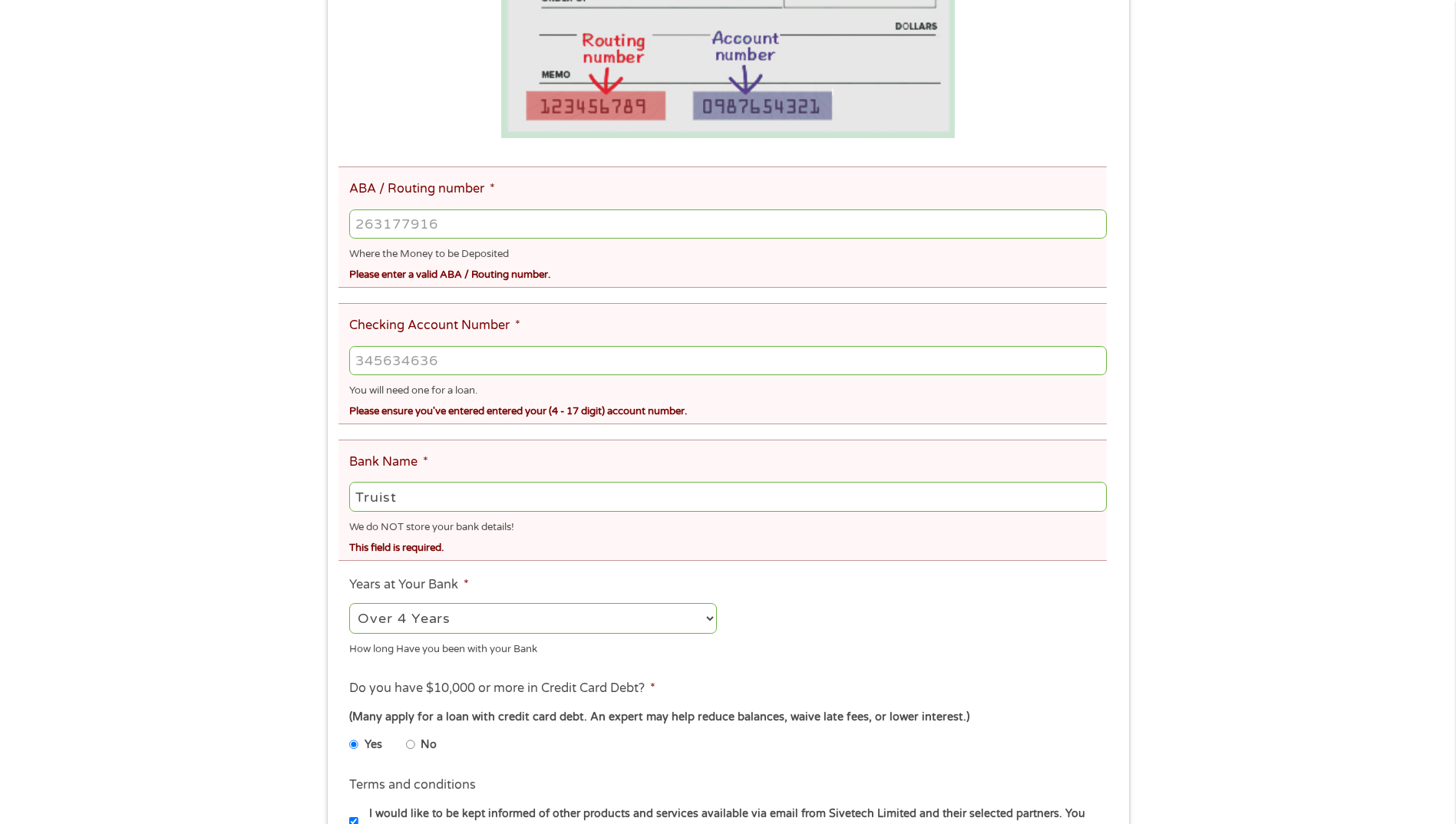
click at [492, 231] on input "ABA / Routing number *" at bounding box center [728, 224] width 757 height 29
type input "055002707"
type input "SUNTRUST BANK"
type input "055002707"
click at [464, 362] on input "Checking Account Number *" at bounding box center [728, 361] width 757 height 29
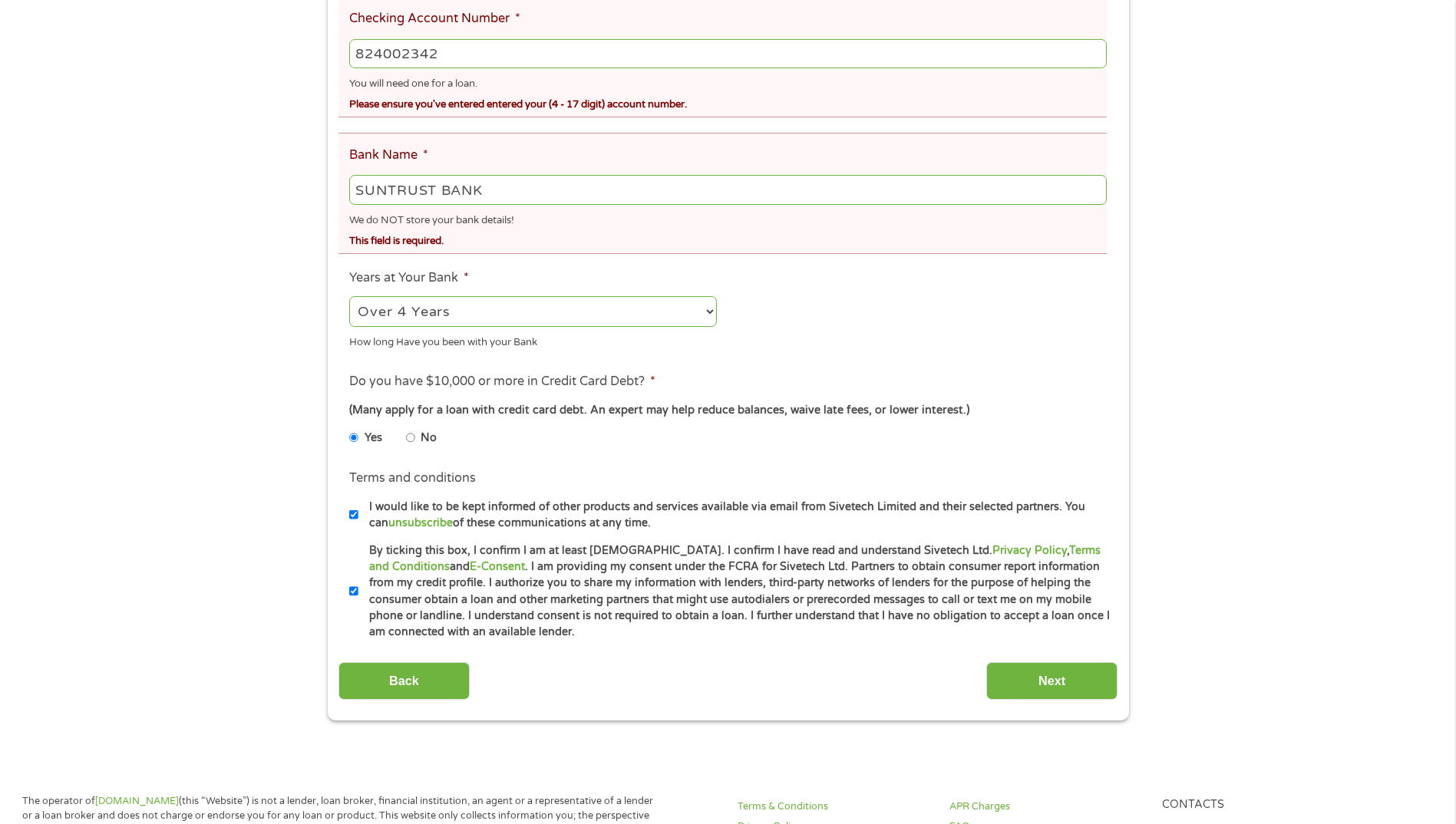
scroll to position [767, 0]
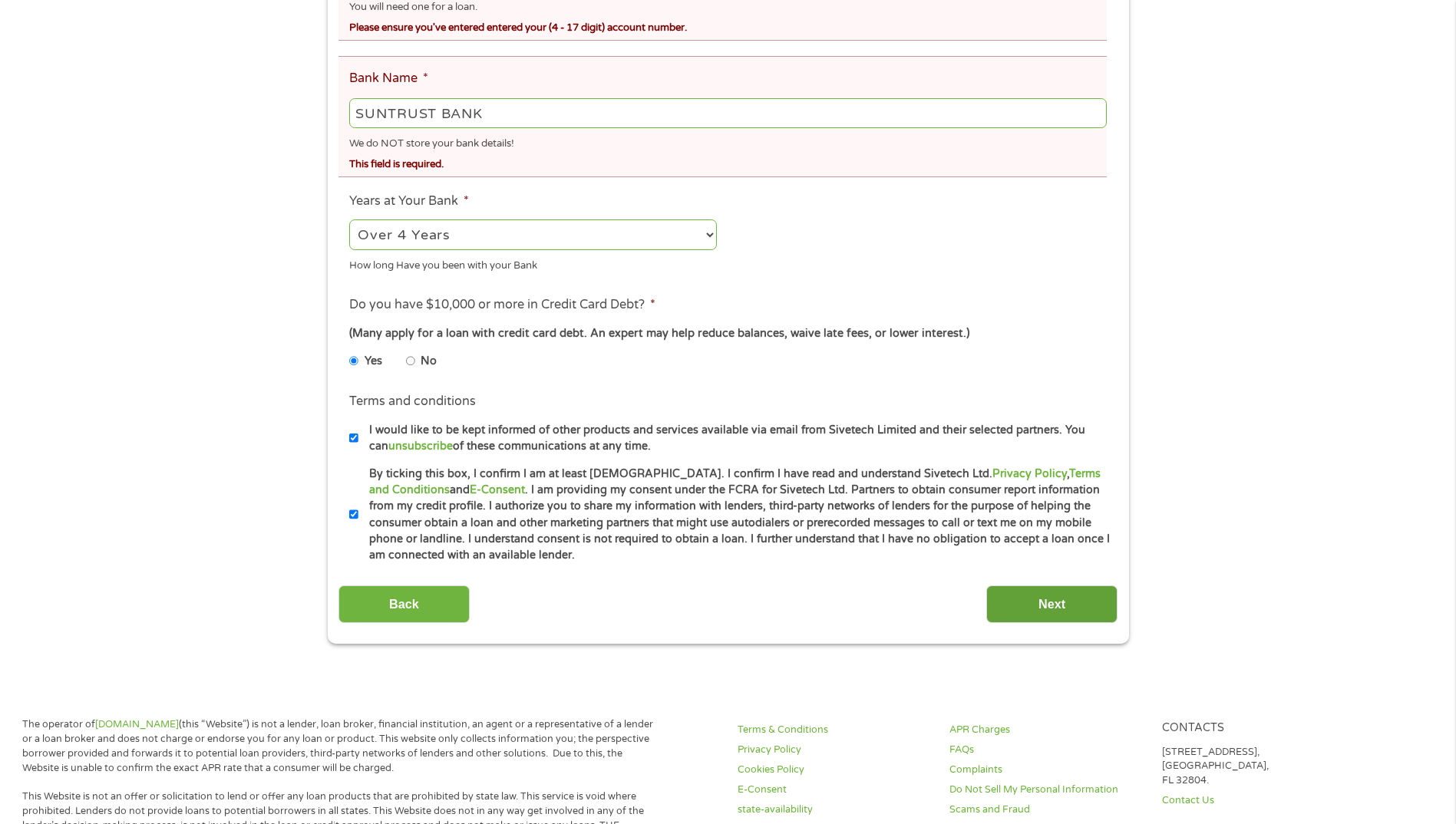
type input "824002342"
click at [1076, 601] on input "Next" at bounding box center [1051, 604] width 131 height 37
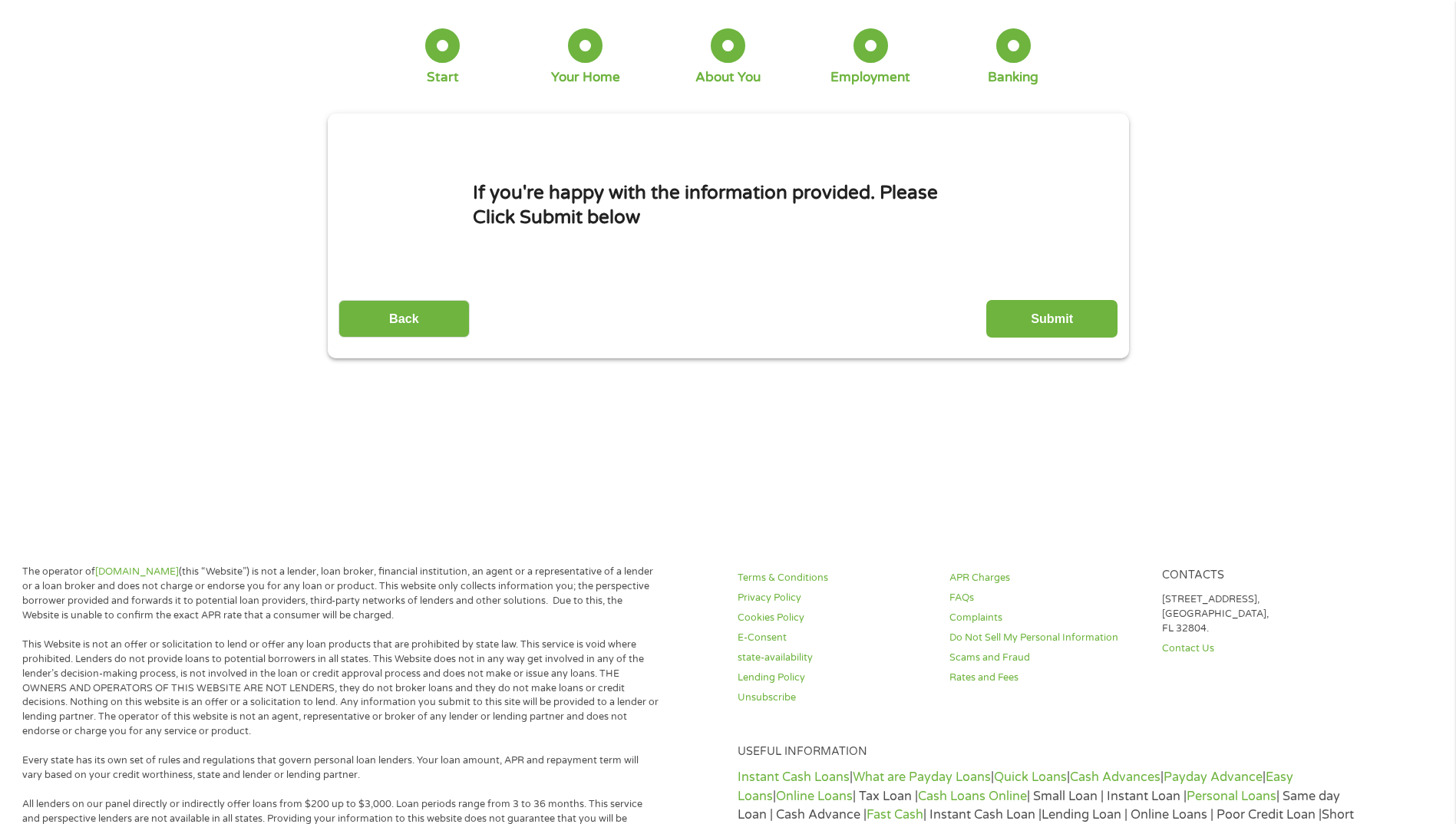
scroll to position [0, 0]
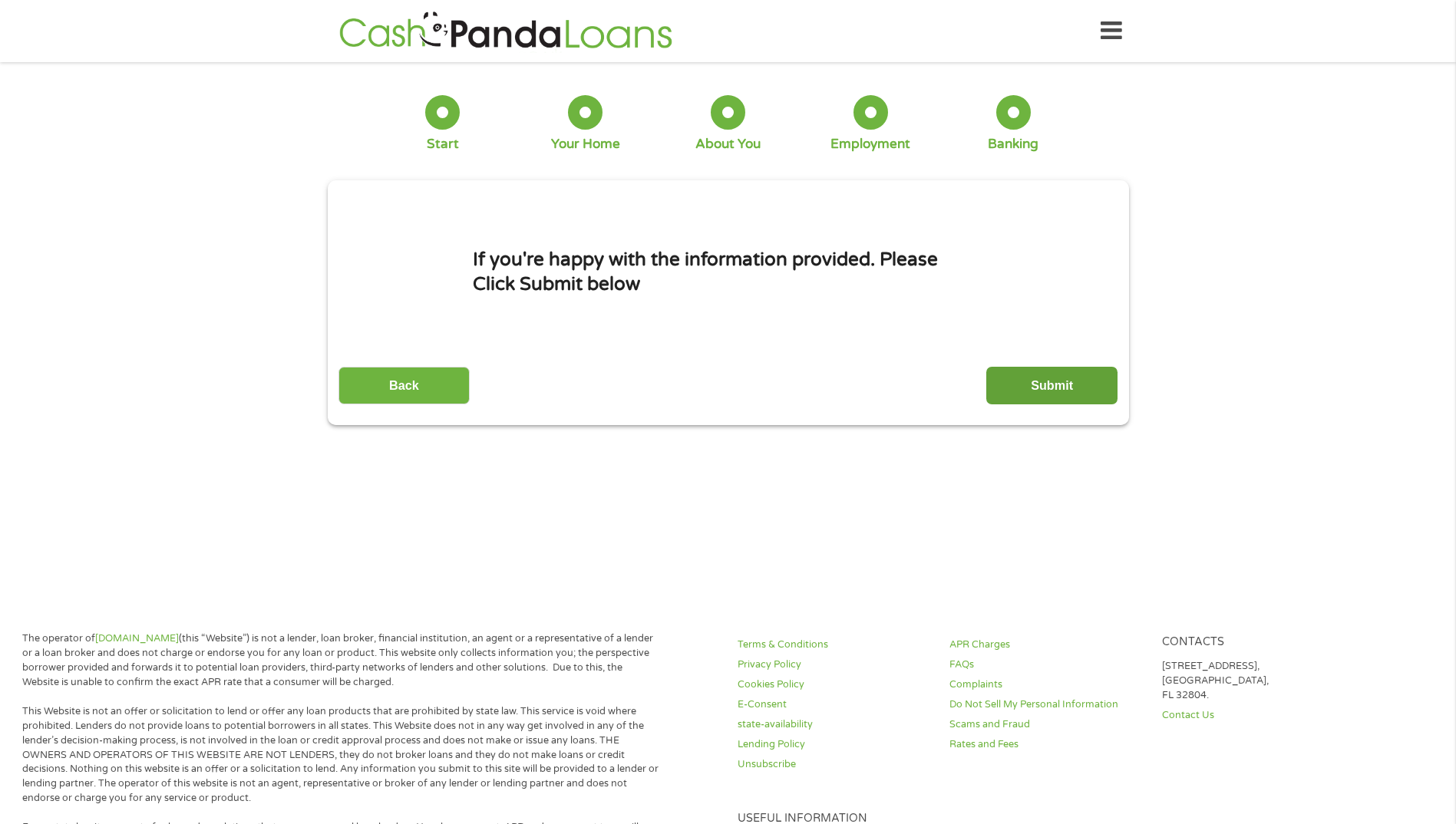
click at [1075, 377] on input "Submit" at bounding box center [1051, 385] width 131 height 37
